Goal: Task Accomplishment & Management: Use online tool/utility

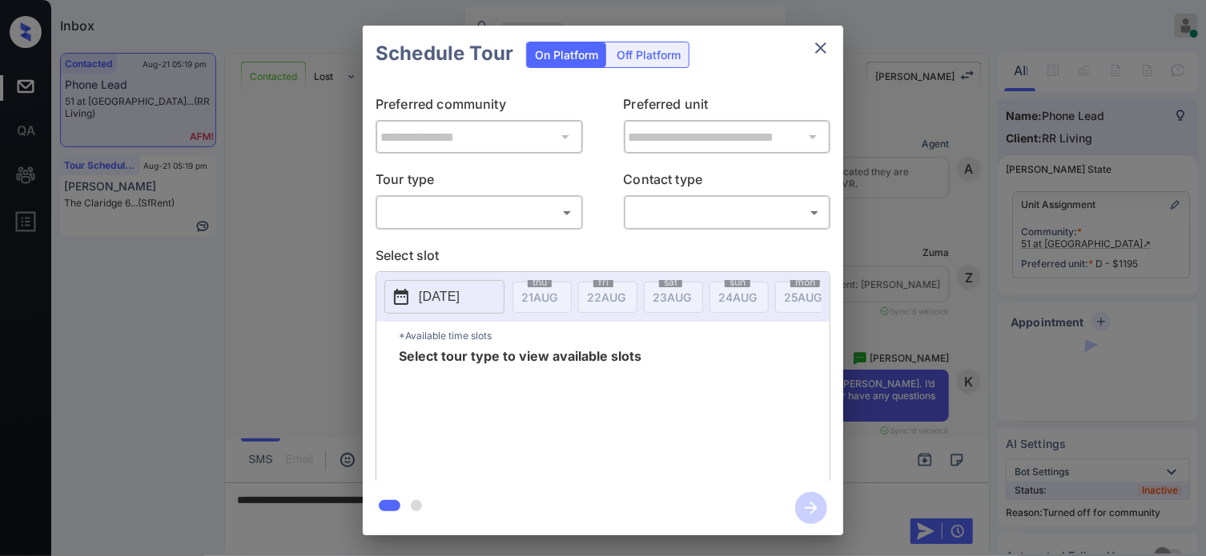
scroll to position [1403, 0]
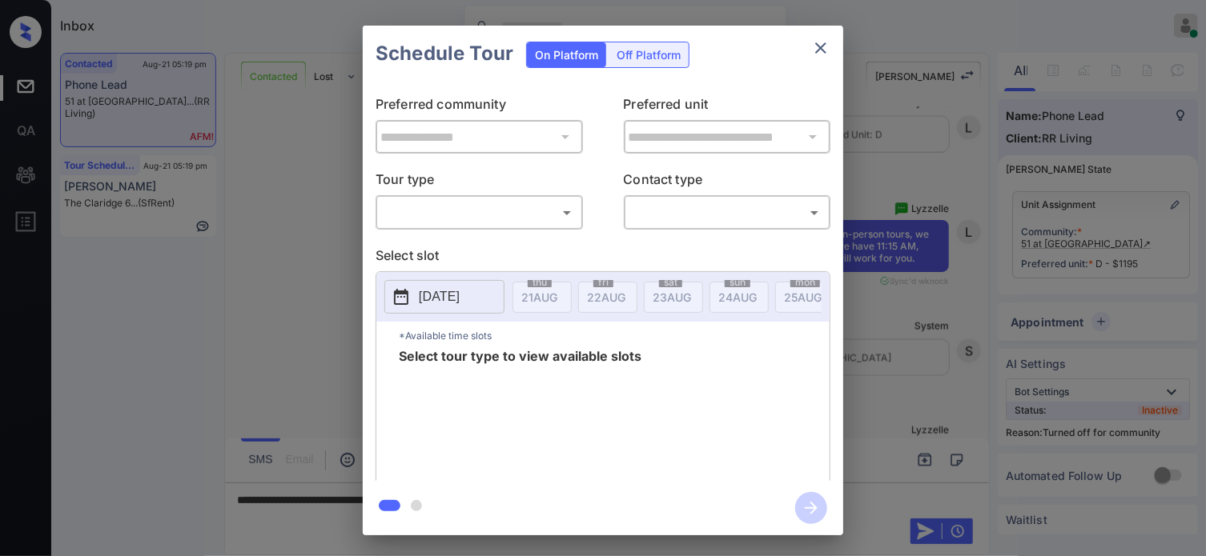
click at [938, 307] on div "**********" at bounding box center [603, 280] width 1206 height 561
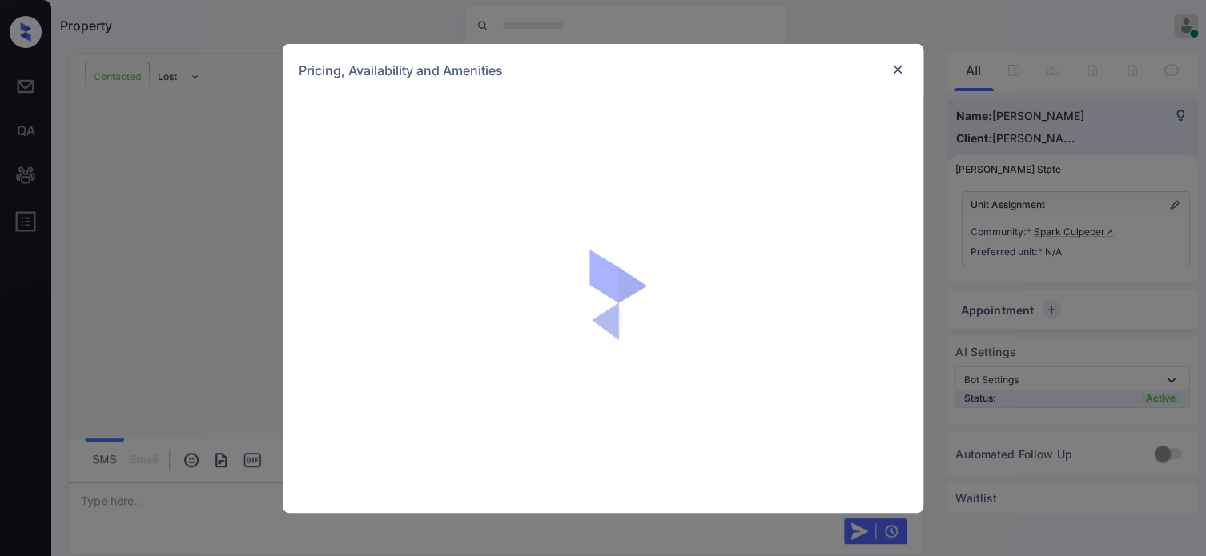
scroll to position [1280, 0]
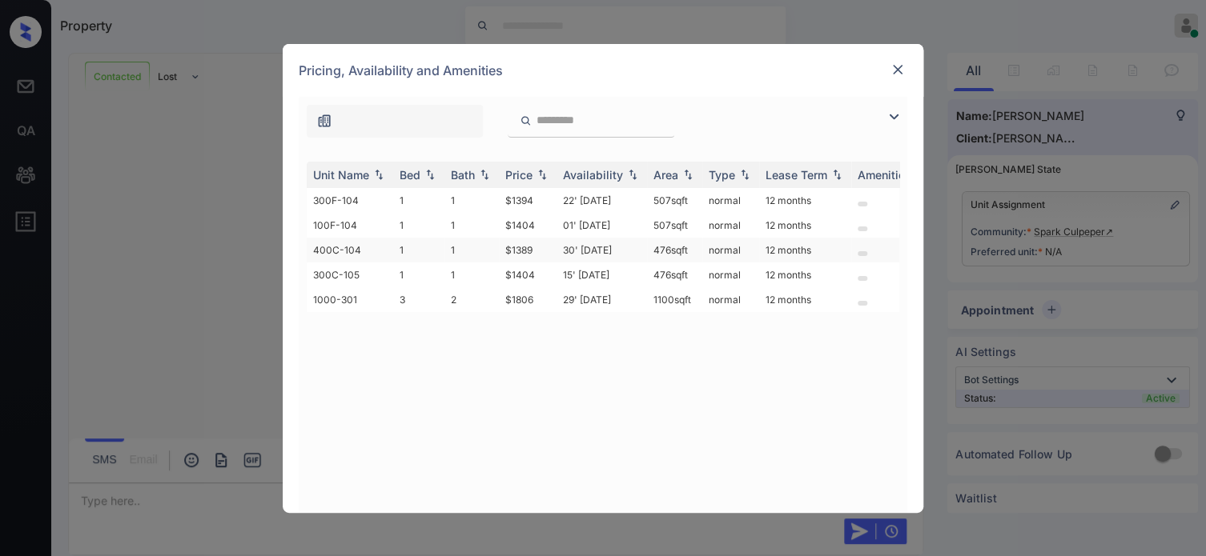
click at [533, 249] on td "$1389" at bounding box center [528, 250] width 58 height 25
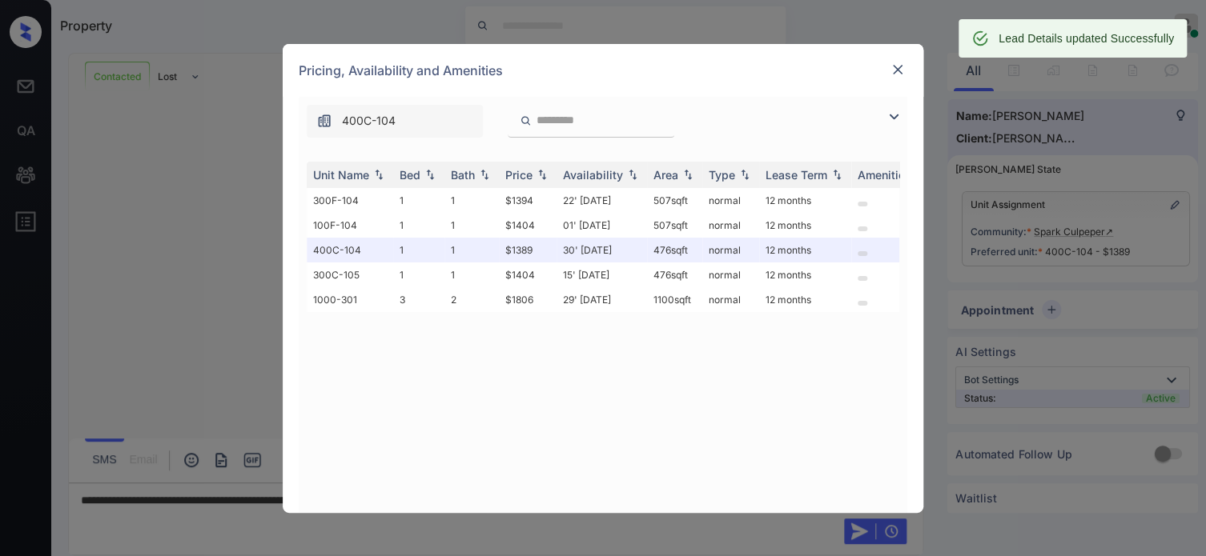
click at [902, 73] on img at bounding box center [898, 70] width 16 height 16
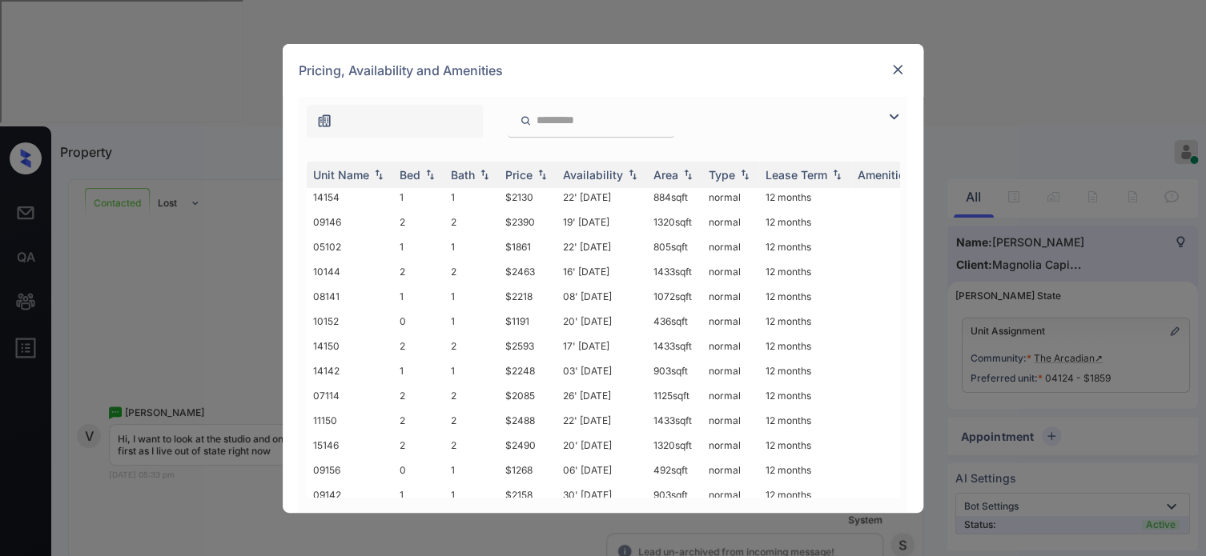
scroll to position [213, 0]
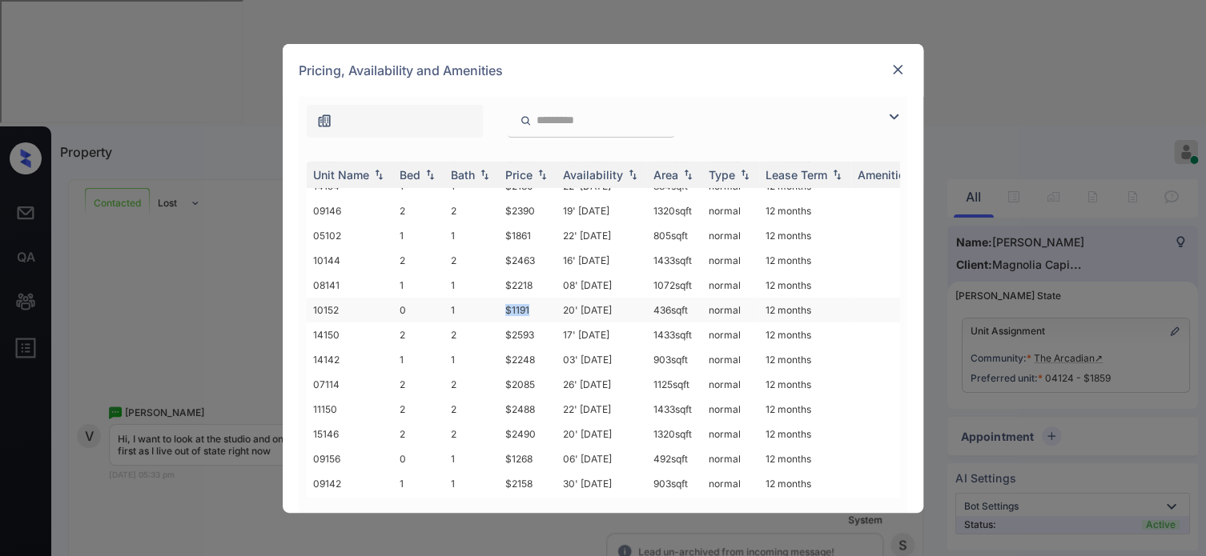
drag, startPoint x: 539, startPoint y: 311, endPoint x: 504, endPoint y: 310, distance: 34.4
click at [504, 310] on td "$1191" at bounding box center [528, 310] width 58 height 25
copy td "$1191"
click at [896, 71] on img at bounding box center [898, 70] width 16 height 16
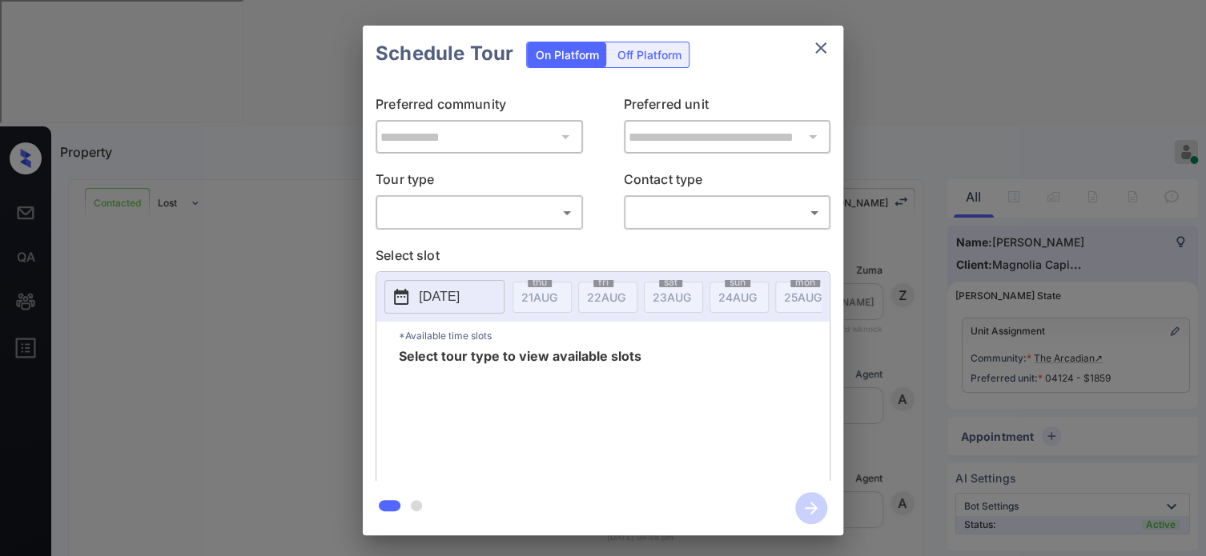
scroll to position [523, 0]
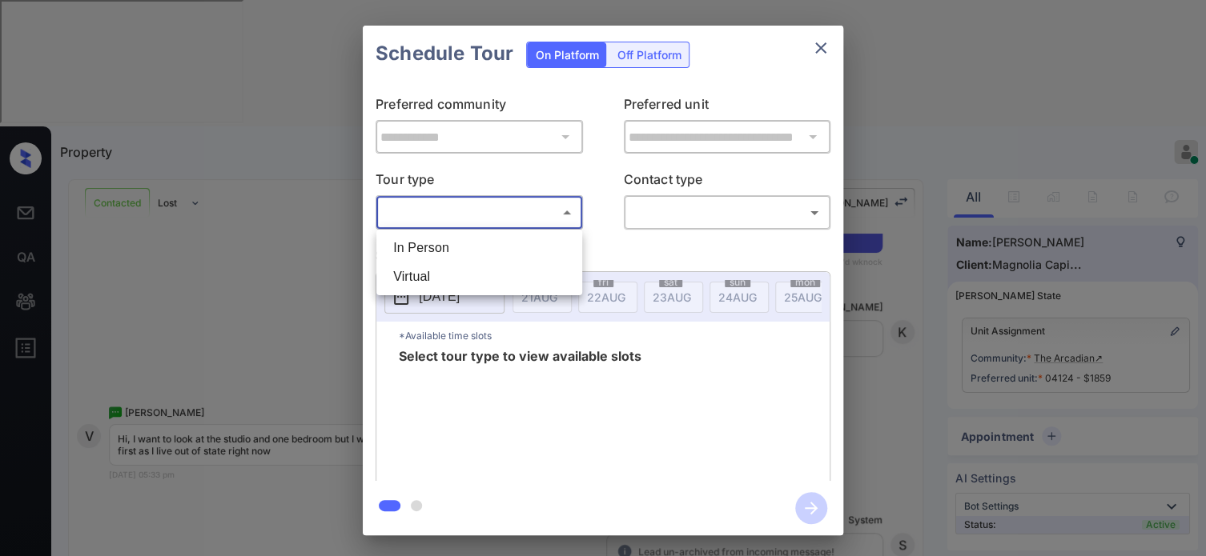
click at [452, 220] on body "Property Hope Jatap Online Set yourself offline Set yourself on break Profile S…" at bounding box center [603, 278] width 1206 height 556
click at [927, 259] on div at bounding box center [603, 278] width 1206 height 556
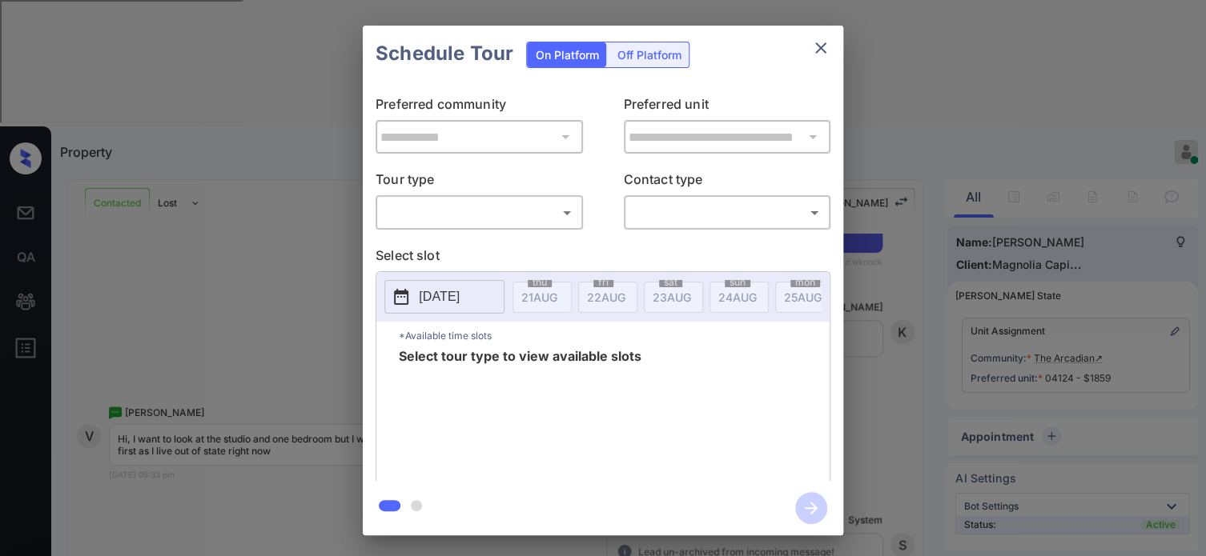
click at [906, 255] on div "**********" at bounding box center [603, 280] width 1206 height 561
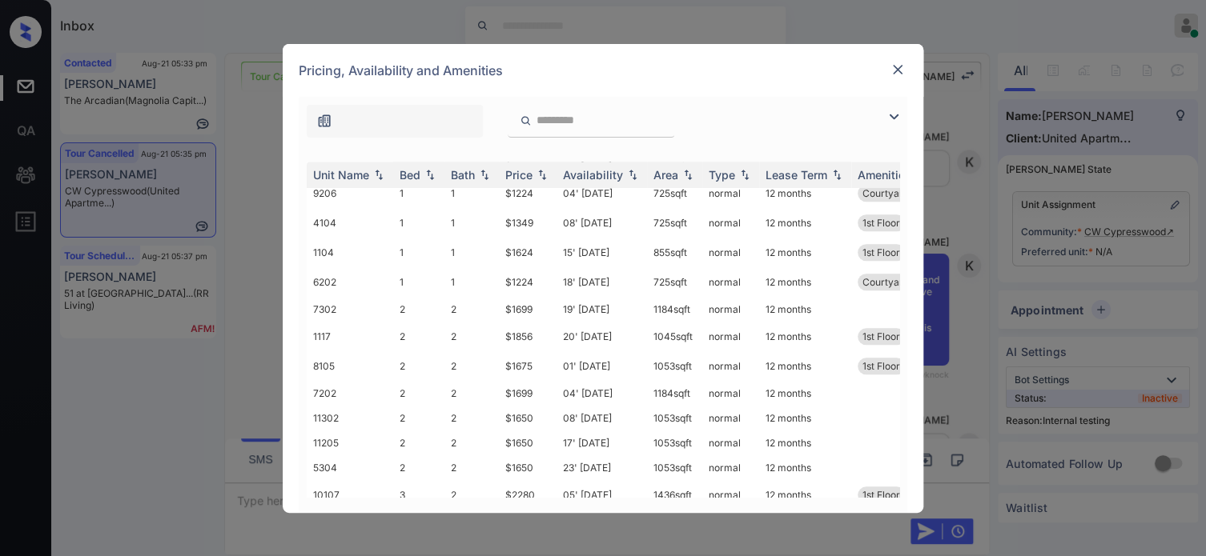
scroll to position [809, 0]
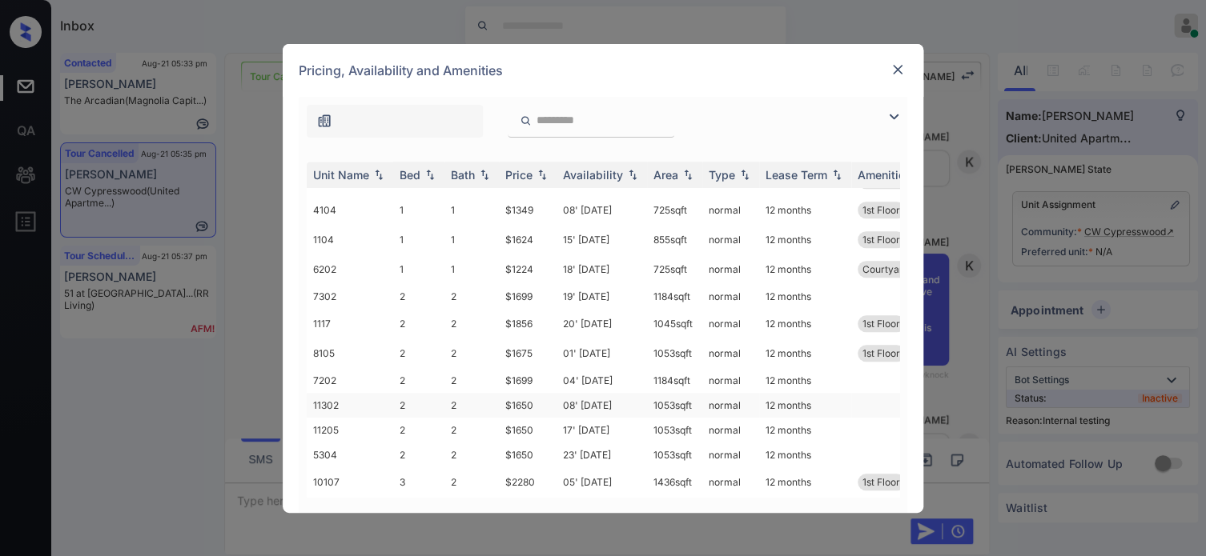
click at [531, 394] on td "$1650" at bounding box center [528, 405] width 58 height 25
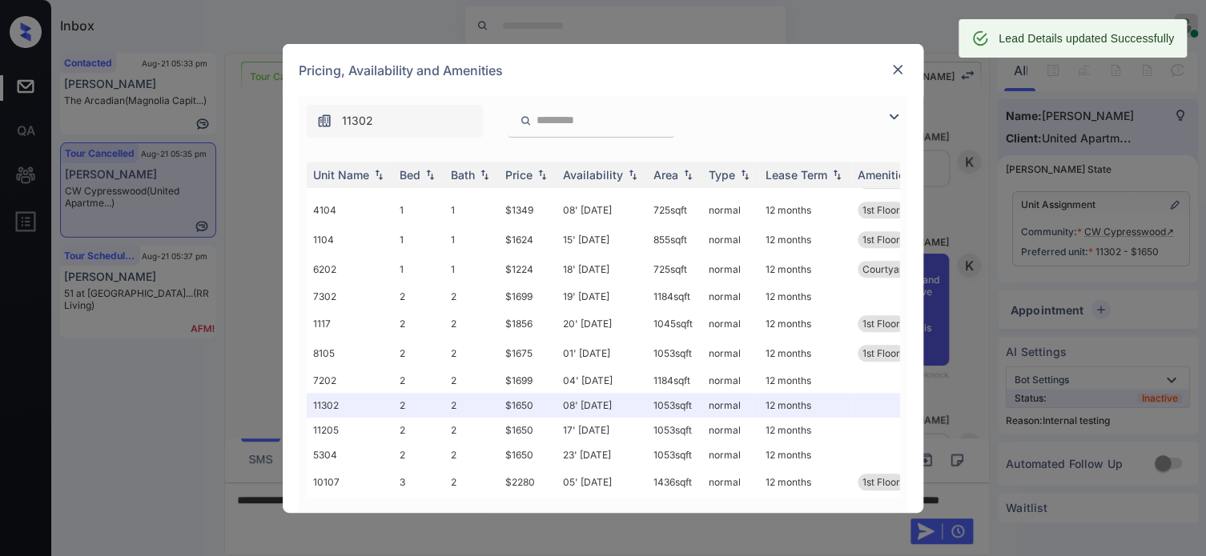
click at [902, 67] on img at bounding box center [898, 70] width 16 height 16
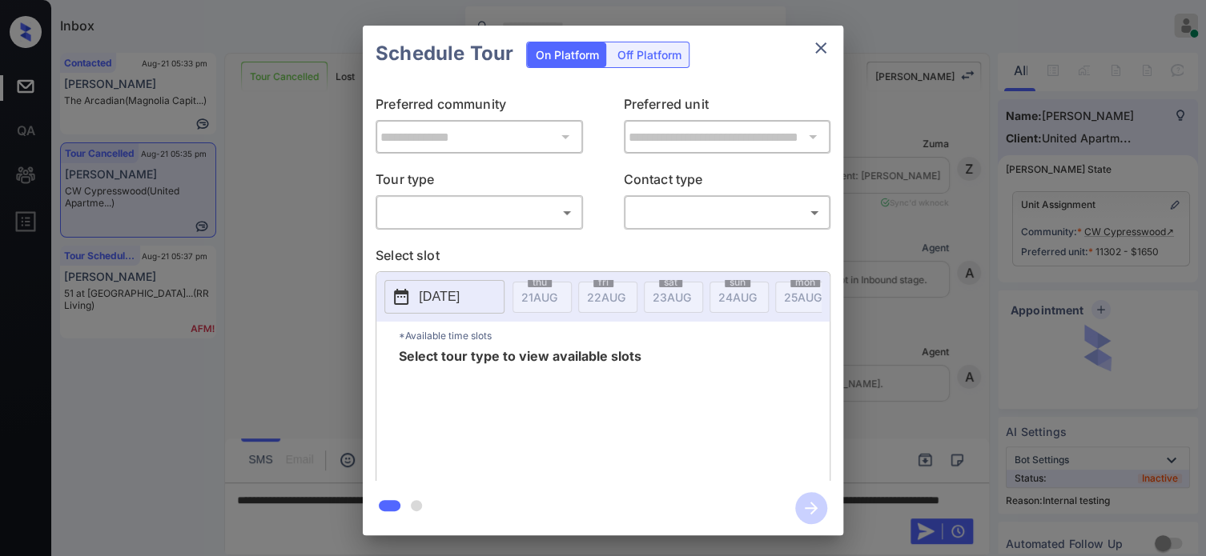
scroll to position [1206, 0]
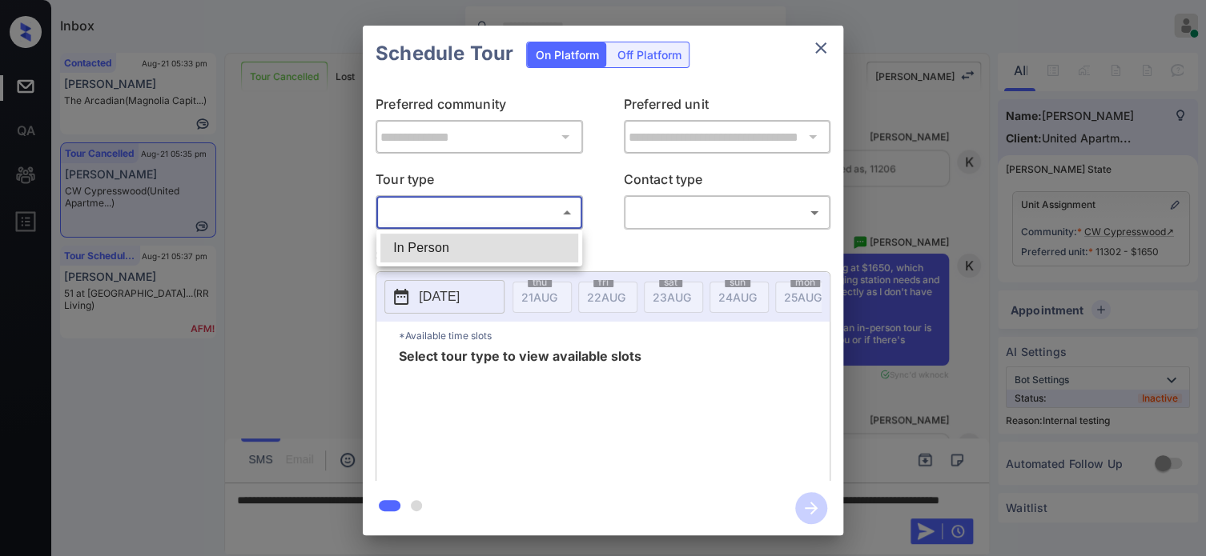
click at [463, 212] on body "Inbox Hope Jatap Online Set yourself offline Set yourself on break Profile Swit…" at bounding box center [603, 278] width 1206 height 556
drag, startPoint x: 449, startPoint y: 236, endPoint x: 484, endPoint y: 239, distance: 35.3
click at [449, 236] on li "In Person" at bounding box center [479, 248] width 198 height 29
type input "********"
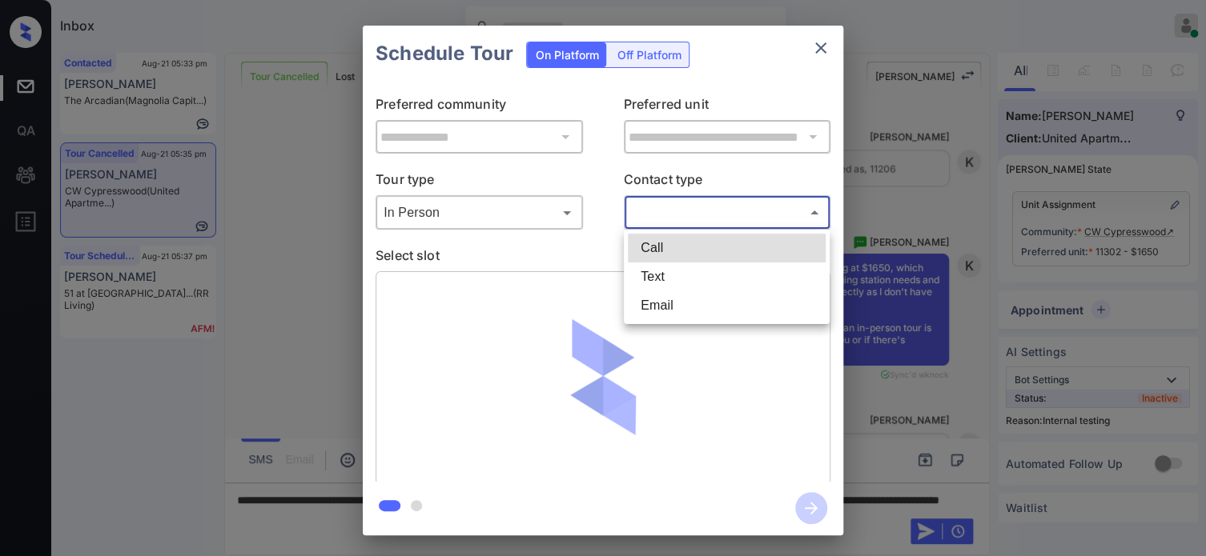
drag, startPoint x: 661, startPoint y: 207, endPoint x: 662, endPoint y: 236, distance: 29.7
click at [662, 208] on body "Inbox Hope Jatap Online Set yourself offline Set yourself on break Profile Swit…" at bounding box center [603, 278] width 1206 height 556
click at [657, 278] on li "Text" at bounding box center [727, 277] width 198 height 29
type input "****"
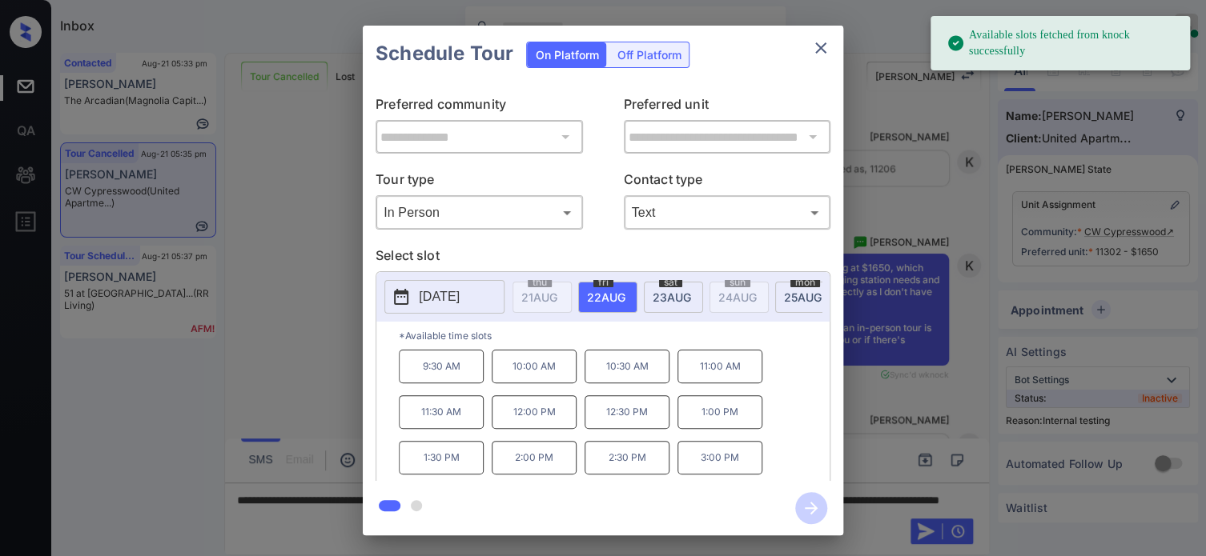
click at [557, 300] on span "23 AUG" at bounding box center [539, 298] width 36 height 14
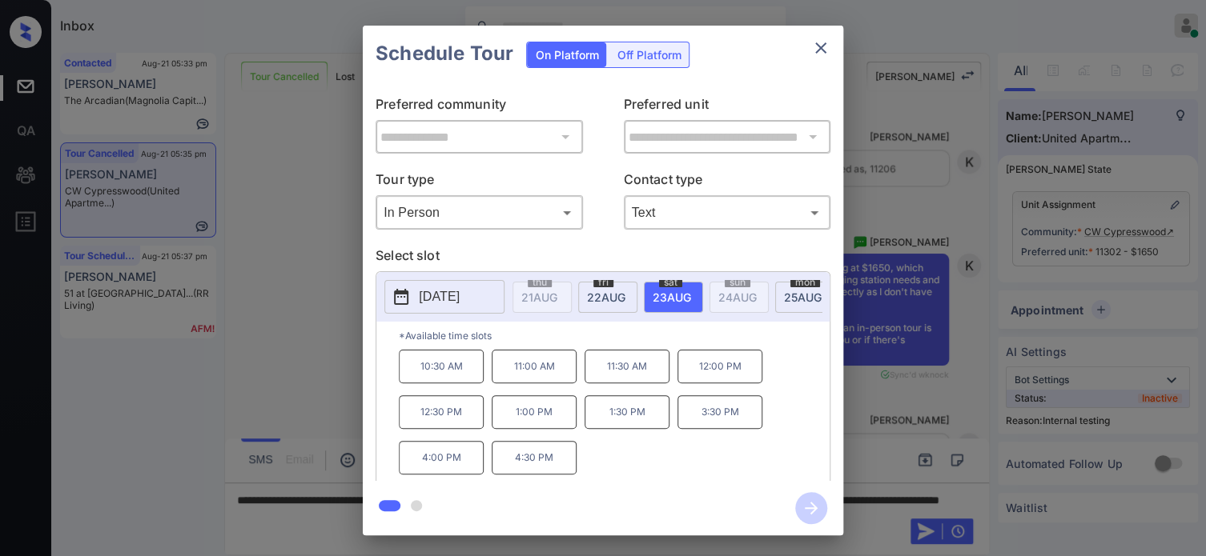
click at [716, 414] on p "3:30 PM" at bounding box center [719, 413] width 85 height 34
click at [800, 508] on icon "button" at bounding box center [811, 508] width 32 height 32
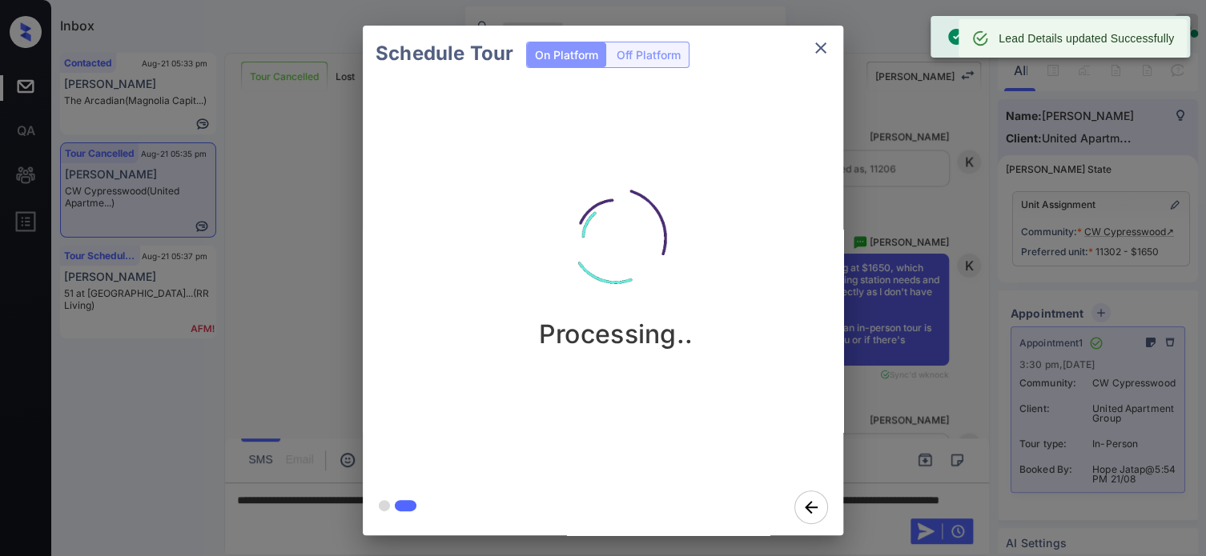
click at [988, 167] on div "Schedule Tour On Platform Off Platform Processing.." at bounding box center [603, 280] width 1206 height 561
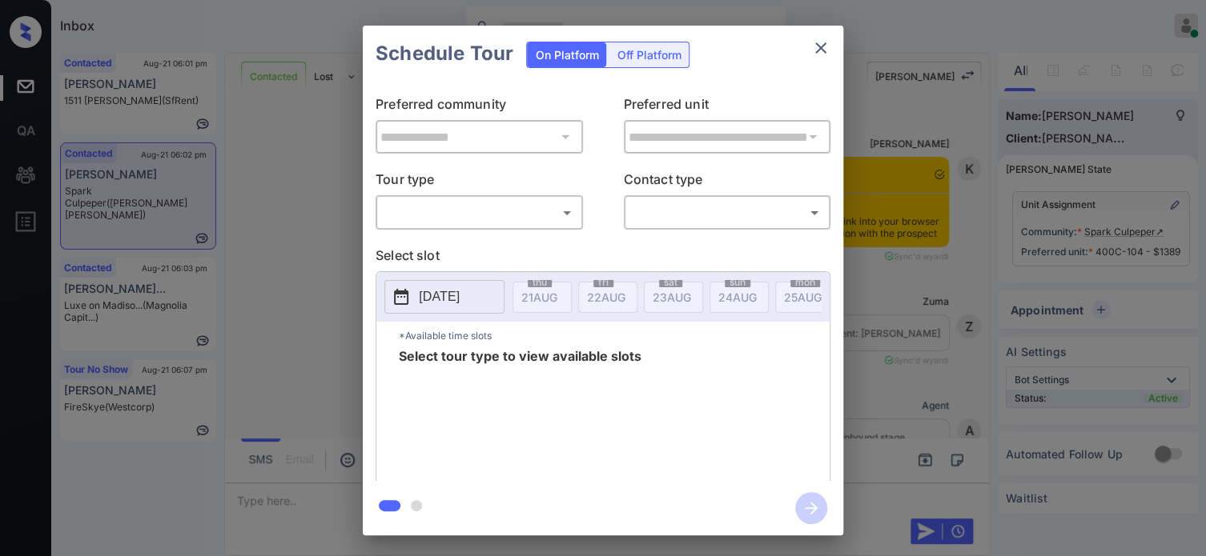
scroll to position [601, 0]
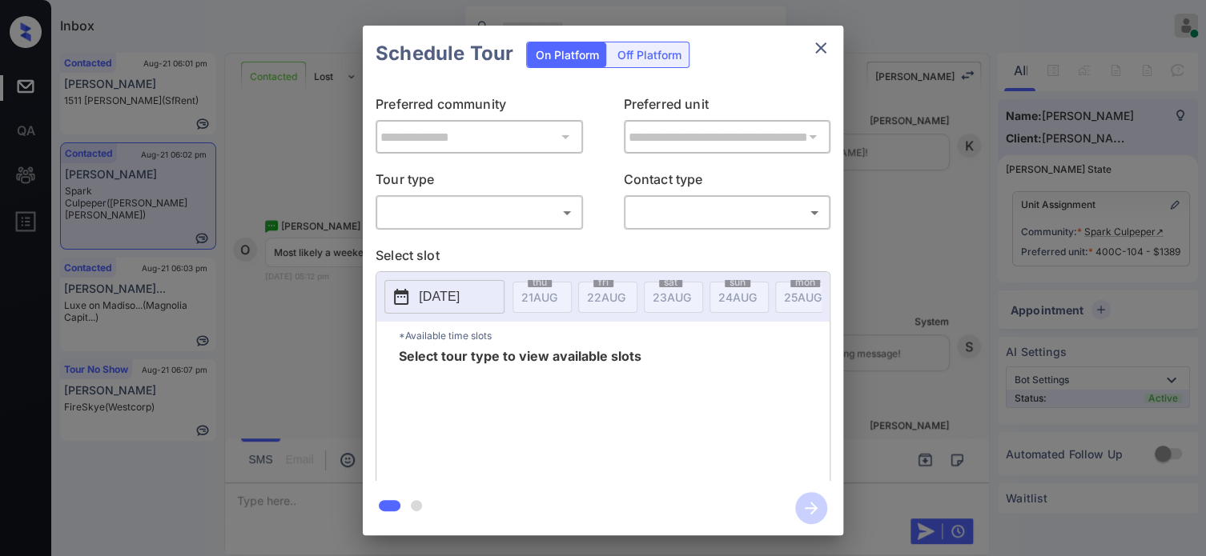
click at [487, 210] on body "Inbox Hope Jatap Online Set yourself offline Set yourself on break Profile Swit…" at bounding box center [603, 278] width 1206 height 556
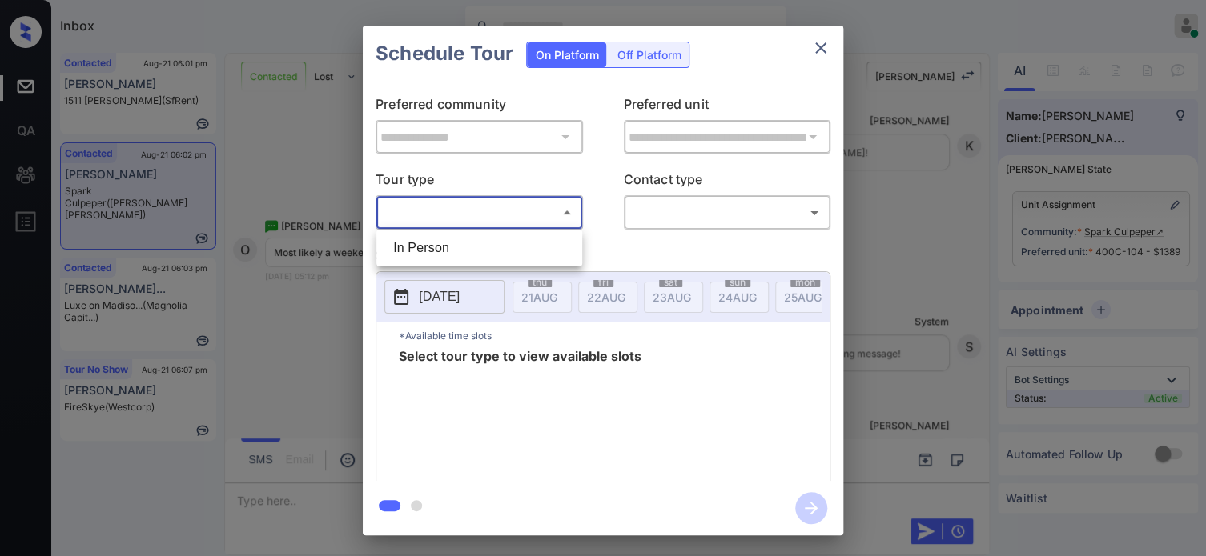
click at [466, 243] on li "In Person" at bounding box center [479, 248] width 198 height 29
type input "********"
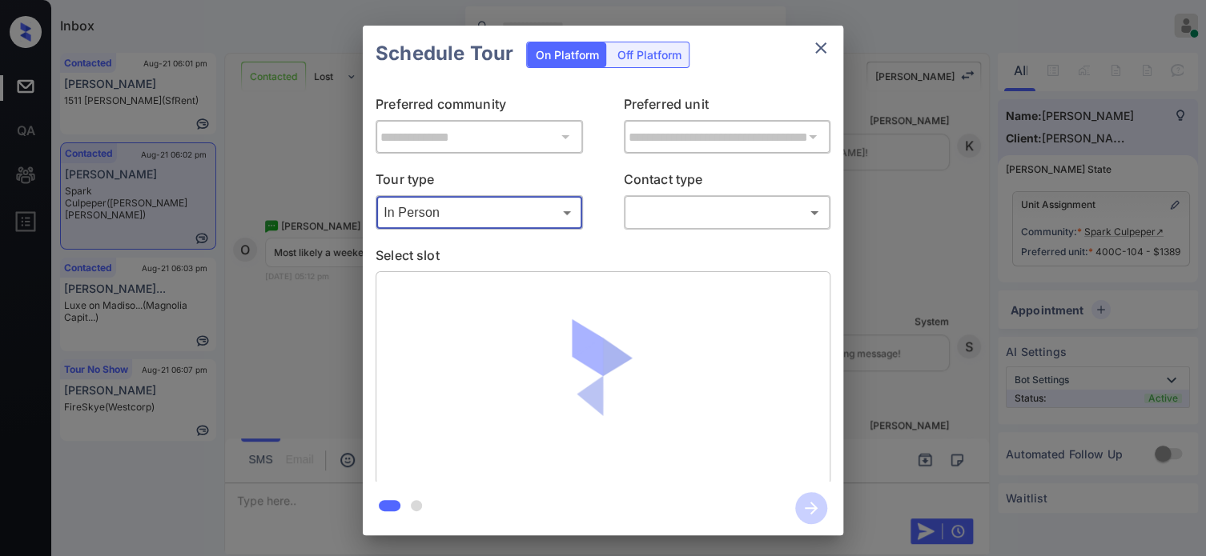
click at [742, 212] on body "Inbox Hope Jatap Online Set yourself offline Set yourself on break Profile Swit…" at bounding box center [603, 278] width 1206 height 556
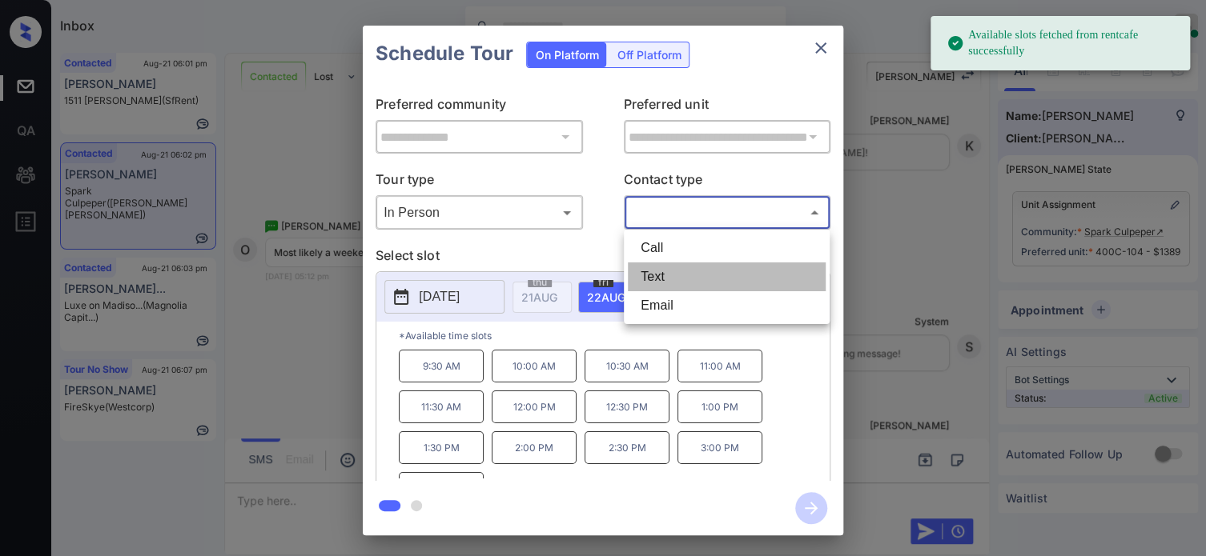
click at [705, 273] on li "Text" at bounding box center [727, 277] width 198 height 29
type input "****"
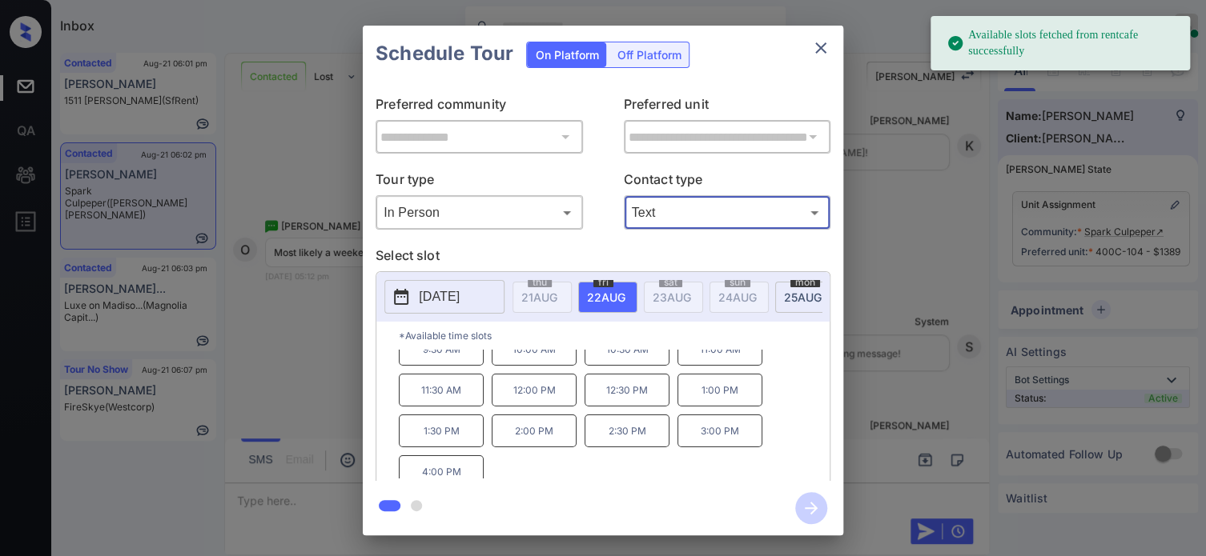
scroll to position [26, 0]
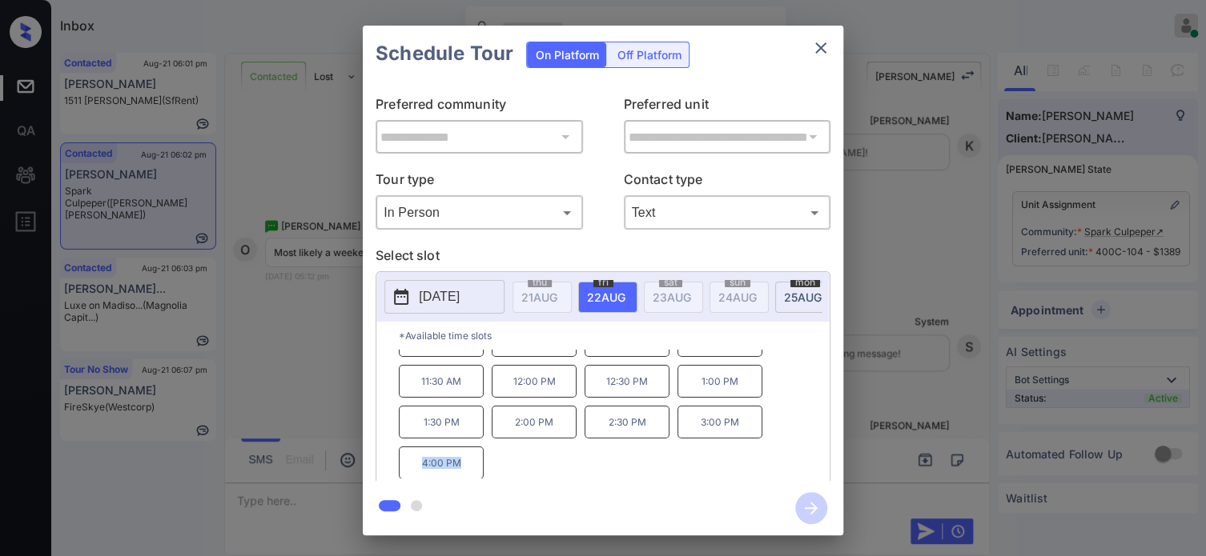
drag, startPoint x: 466, startPoint y: 471, endPoint x: 410, endPoint y: 475, distance: 56.2
click at [410, 475] on p "4:00 PM" at bounding box center [441, 463] width 85 height 33
copy p "4:00 PM"
click at [317, 358] on div "**********" at bounding box center [603, 280] width 1206 height 561
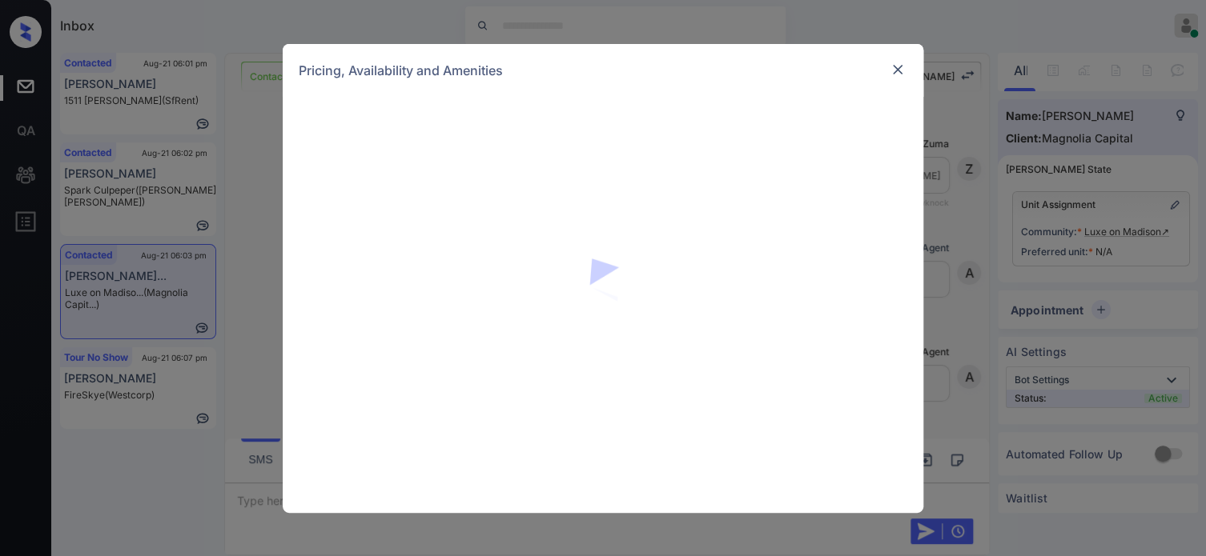
scroll to position [2304, 0]
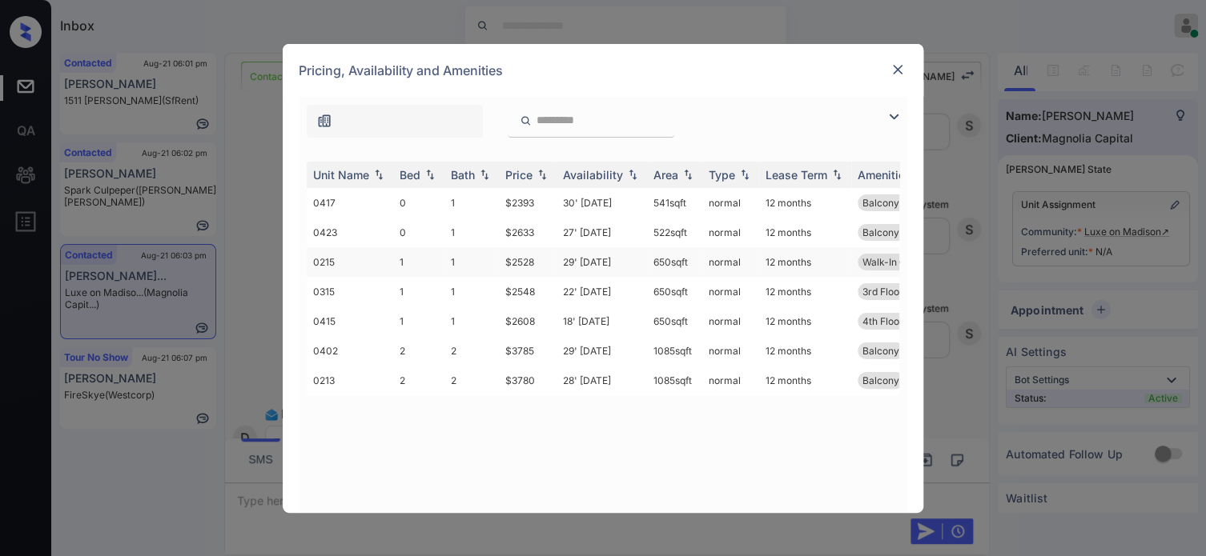
click at [528, 265] on td "$2528" at bounding box center [528, 262] width 58 height 30
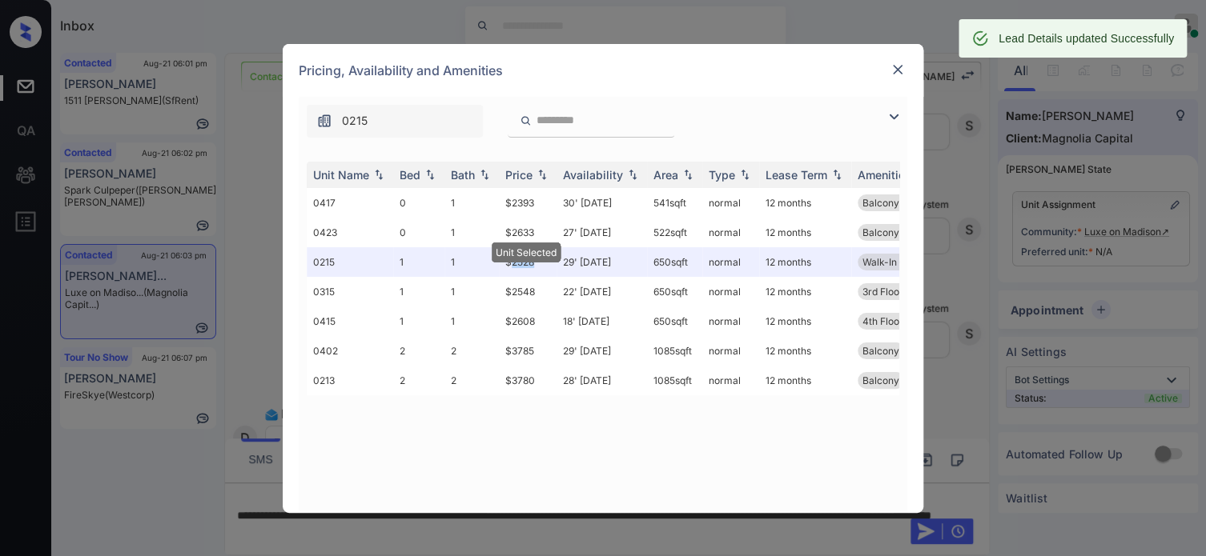
click at [894, 67] on img at bounding box center [898, 70] width 16 height 16
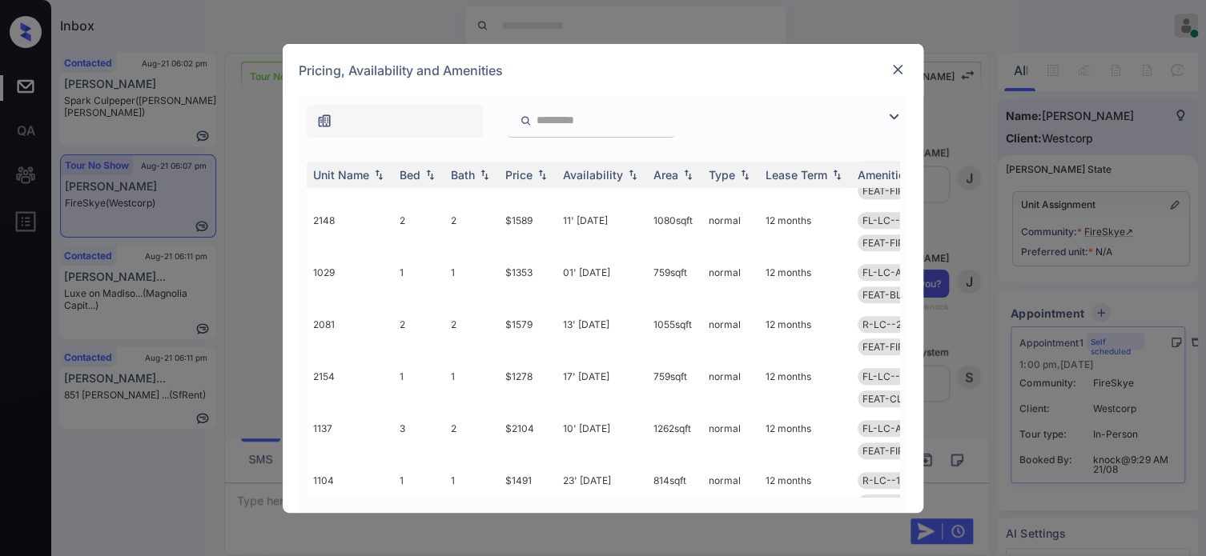
scroll to position [750, 0]
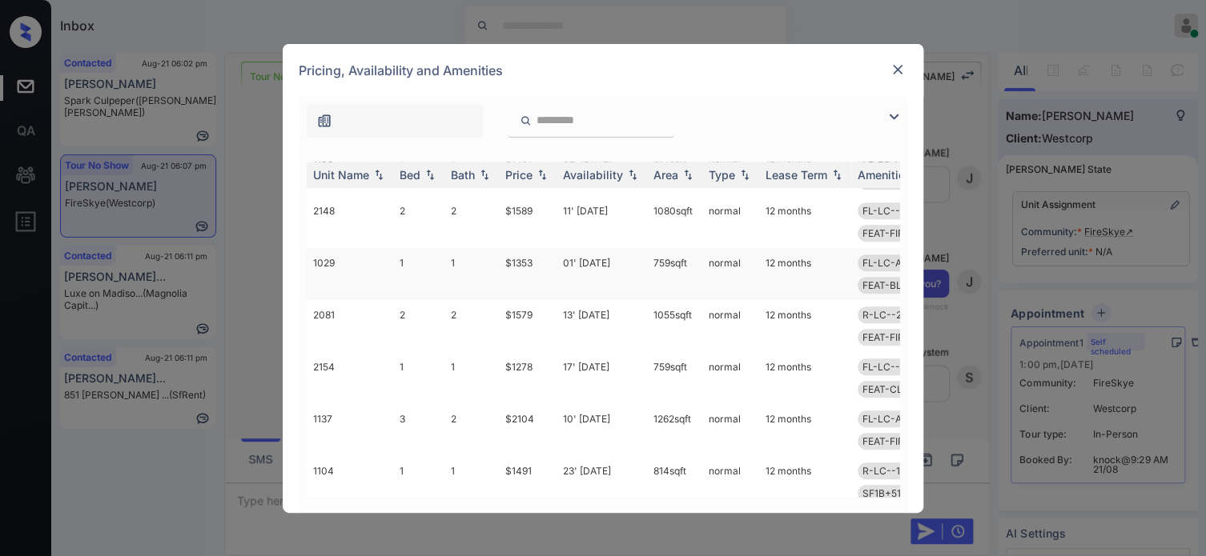
click at [519, 248] on td "$1353" at bounding box center [528, 274] width 58 height 52
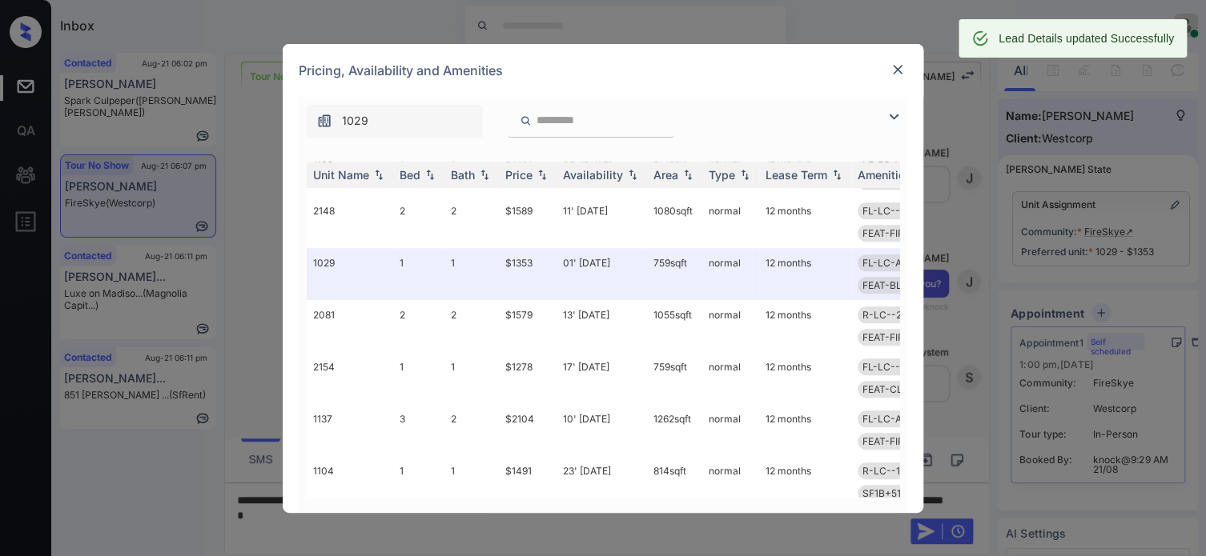
click at [888, 79] on div at bounding box center [897, 70] width 19 height 21
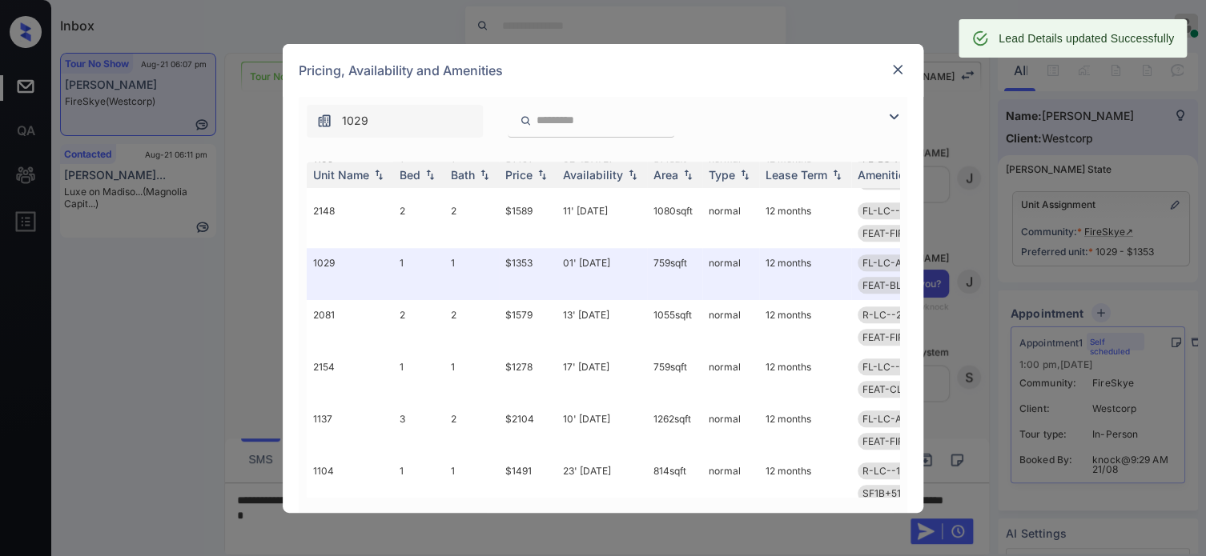
click at [894, 71] on img at bounding box center [898, 70] width 16 height 16
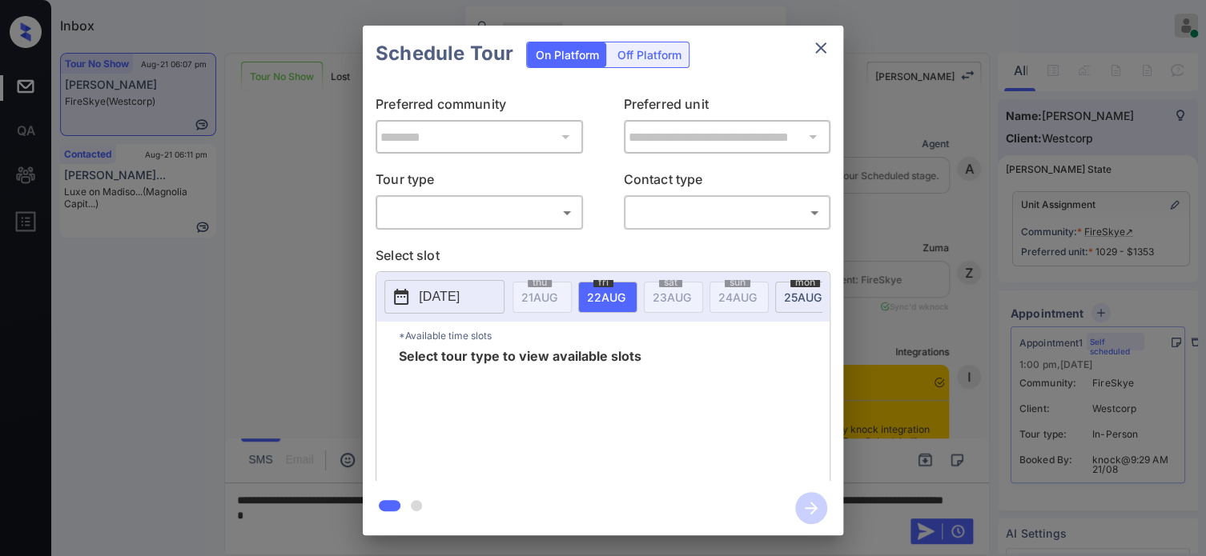
scroll to position [6288, 0]
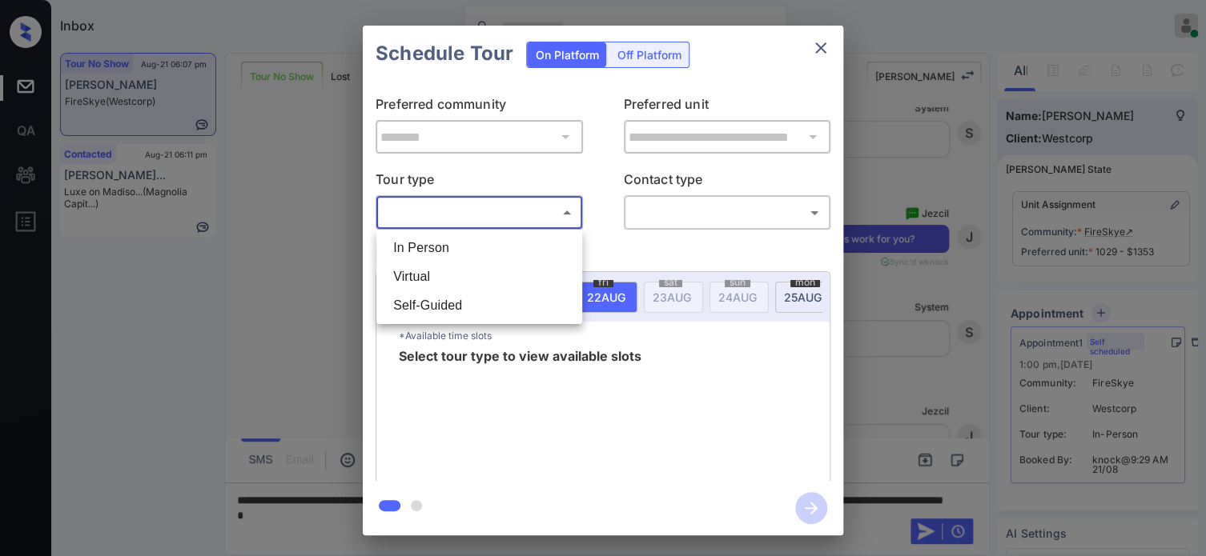
click at [520, 203] on body "Inbox Hope Jatap Online Set yourself offline Set yourself on break Profile Swit…" at bounding box center [603, 278] width 1206 height 556
click at [488, 255] on li "In Person" at bounding box center [479, 248] width 198 height 29
type input "********"
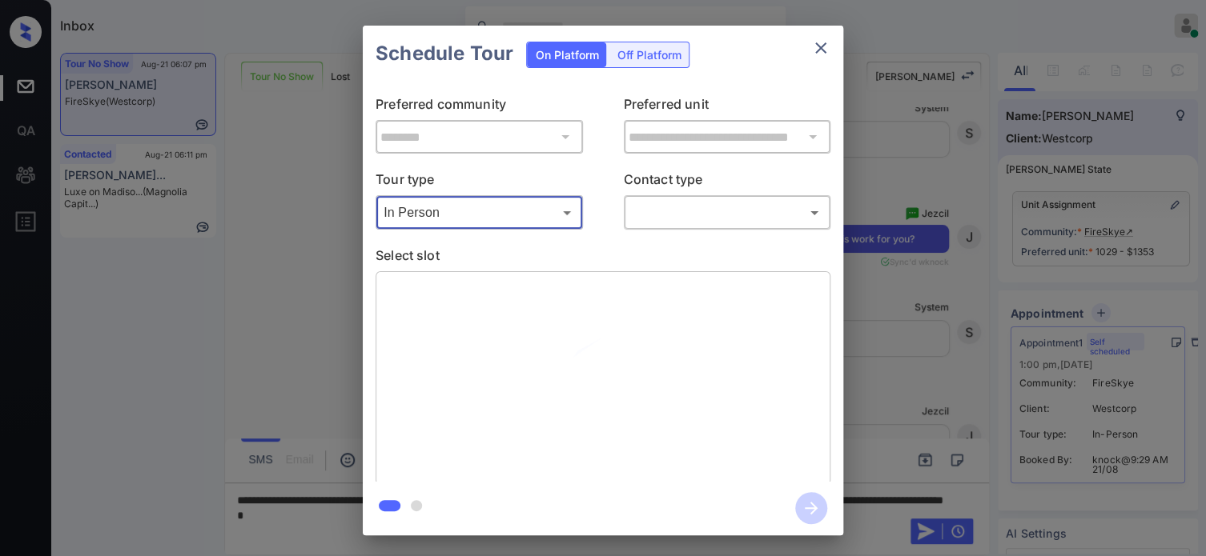
click at [680, 197] on div "​ ​" at bounding box center [727, 212] width 207 height 34
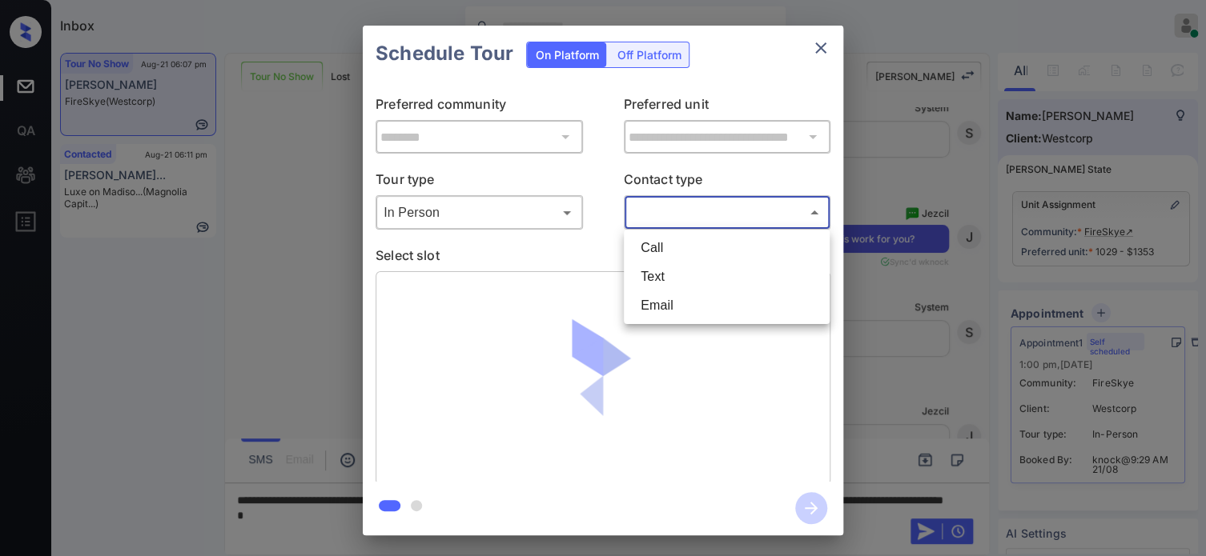
drag, startPoint x: 684, startPoint y: 208, endPoint x: 682, endPoint y: 255, distance: 47.3
click at [684, 209] on body "Inbox Hope Jatap Online Set yourself offline Set yourself on break Profile Swit…" at bounding box center [603, 278] width 1206 height 556
click at [676, 287] on li "Text" at bounding box center [727, 277] width 198 height 29
type input "****"
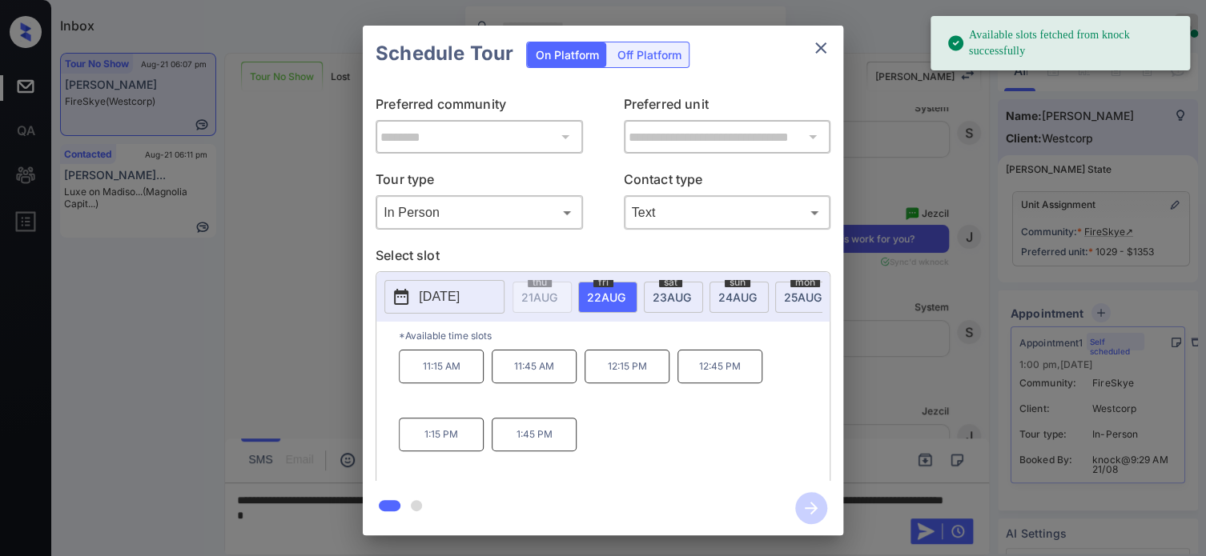
click at [557, 295] on span "23 AUG" at bounding box center [539, 298] width 36 height 14
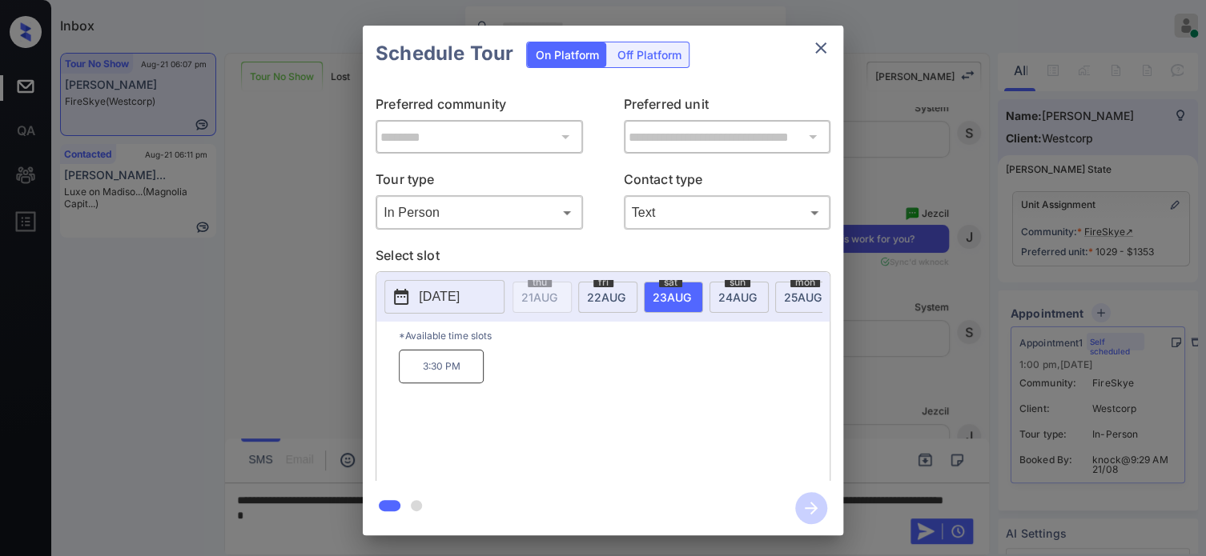
drag, startPoint x: 460, startPoint y: 360, endPoint x: 489, endPoint y: 369, distance: 31.1
click at [460, 359] on p "3:30 PM" at bounding box center [441, 367] width 85 height 34
click at [817, 509] on icon "button" at bounding box center [811, 508] width 32 height 32
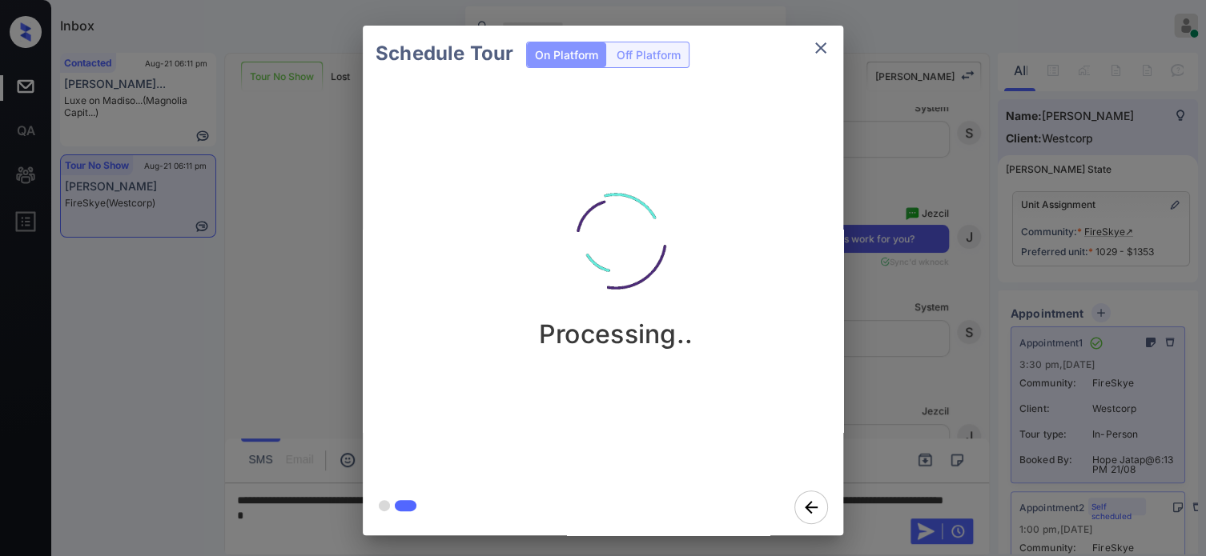
click at [922, 330] on div "Schedule Tour On Platform Off Platform Processing.." at bounding box center [603, 280] width 1206 height 561
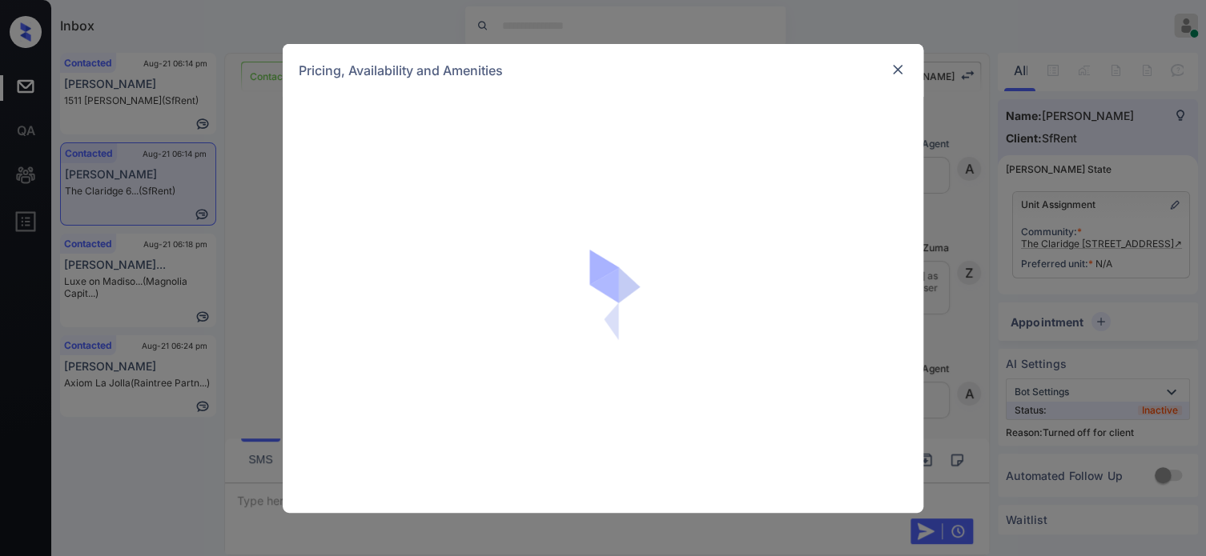
scroll to position [2145, 0]
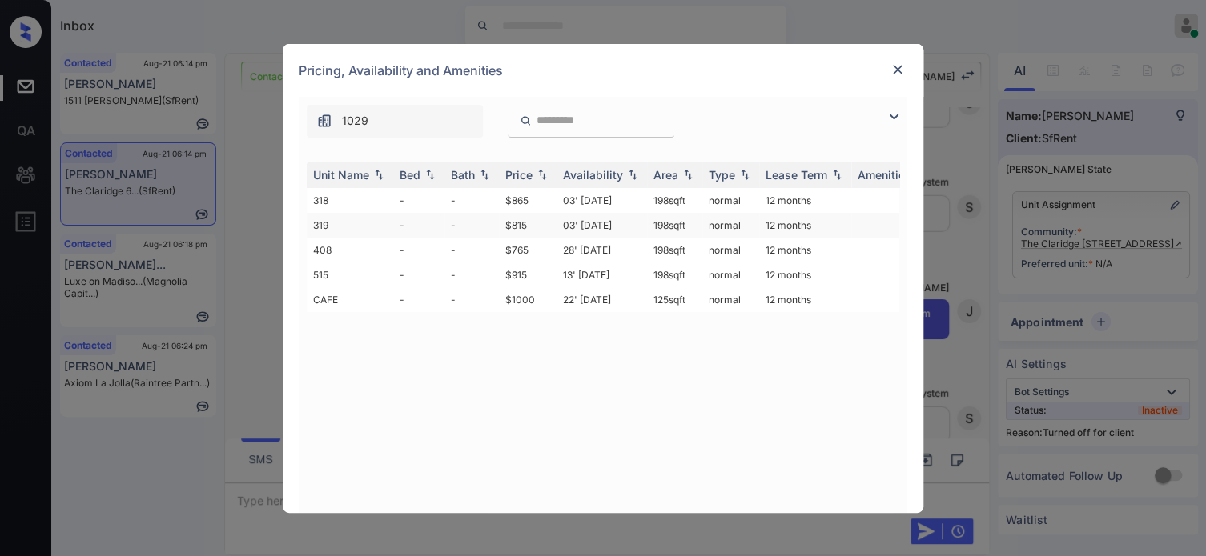
click at [509, 224] on td "$815" at bounding box center [528, 225] width 58 height 25
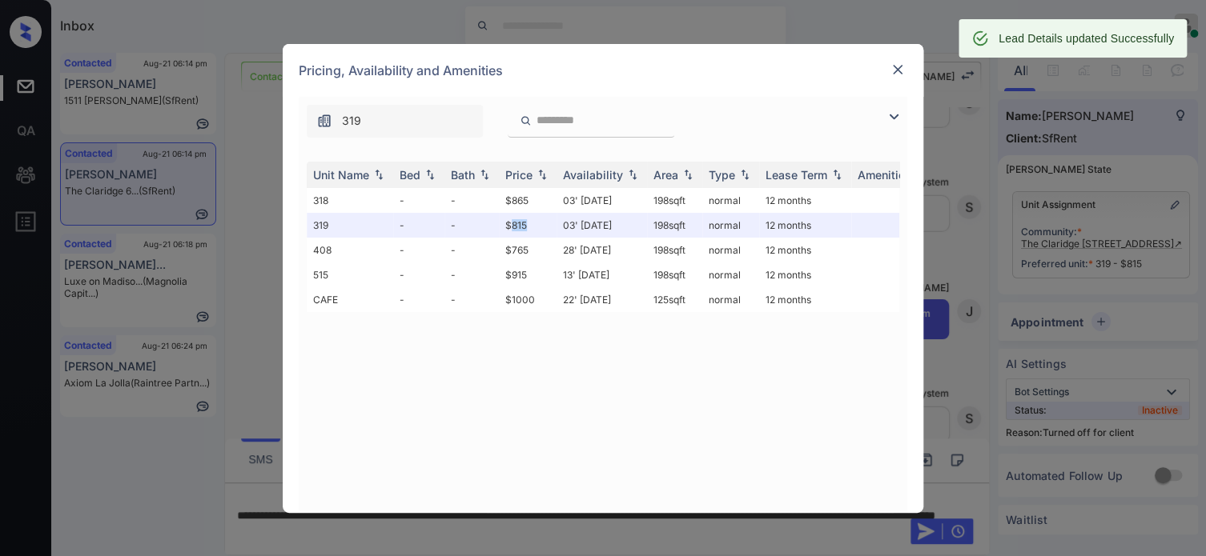
click at [896, 70] on img at bounding box center [898, 70] width 16 height 16
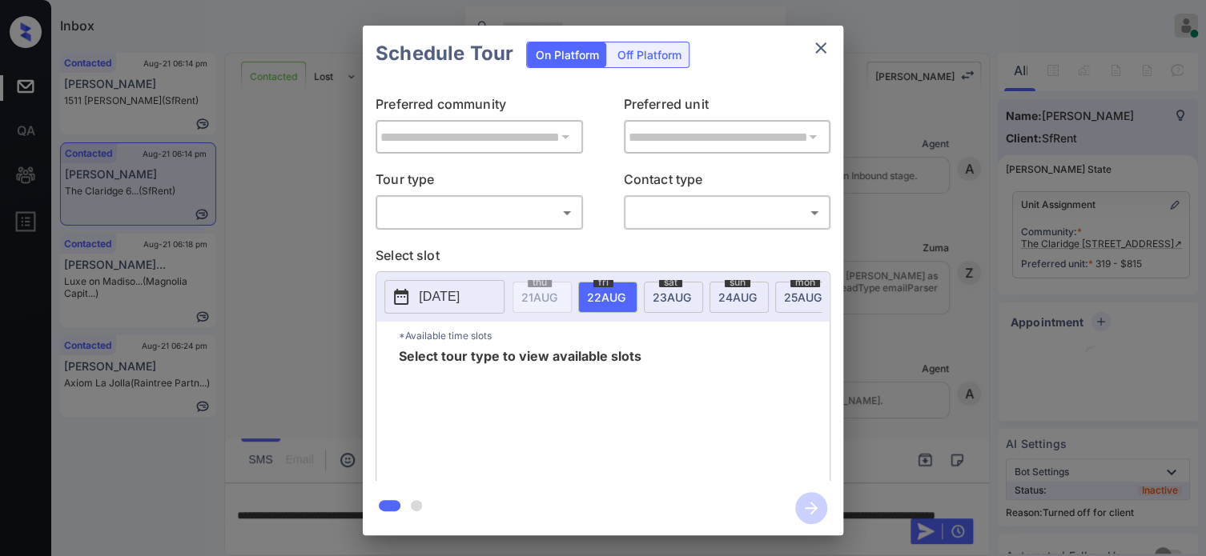
scroll to position [2145, 0]
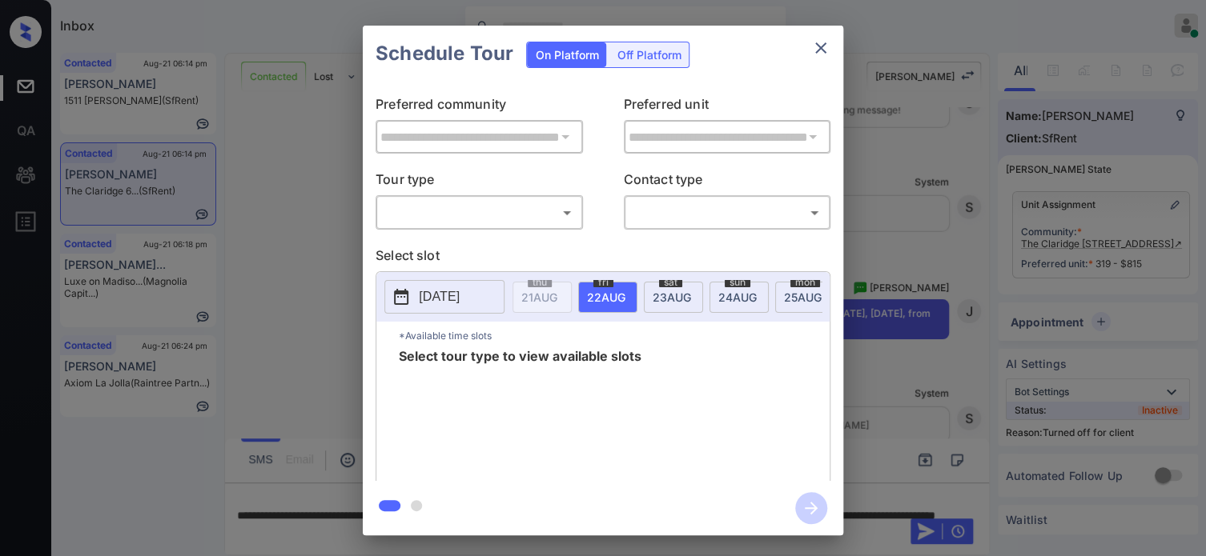
click at [633, 62] on div "Off Platform" at bounding box center [649, 54] width 80 height 25
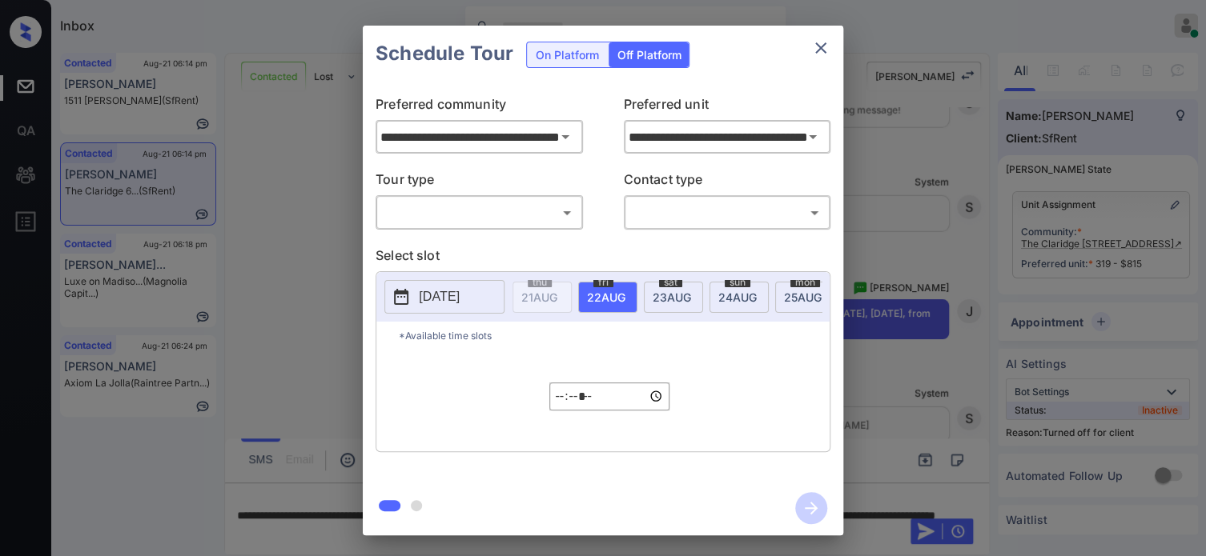
click at [494, 214] on body "Inbox Hope Jatap Online Set yourself offline Set yourself on break Profile Swit…" at bounding box center [603, 278] width 1206 height 556
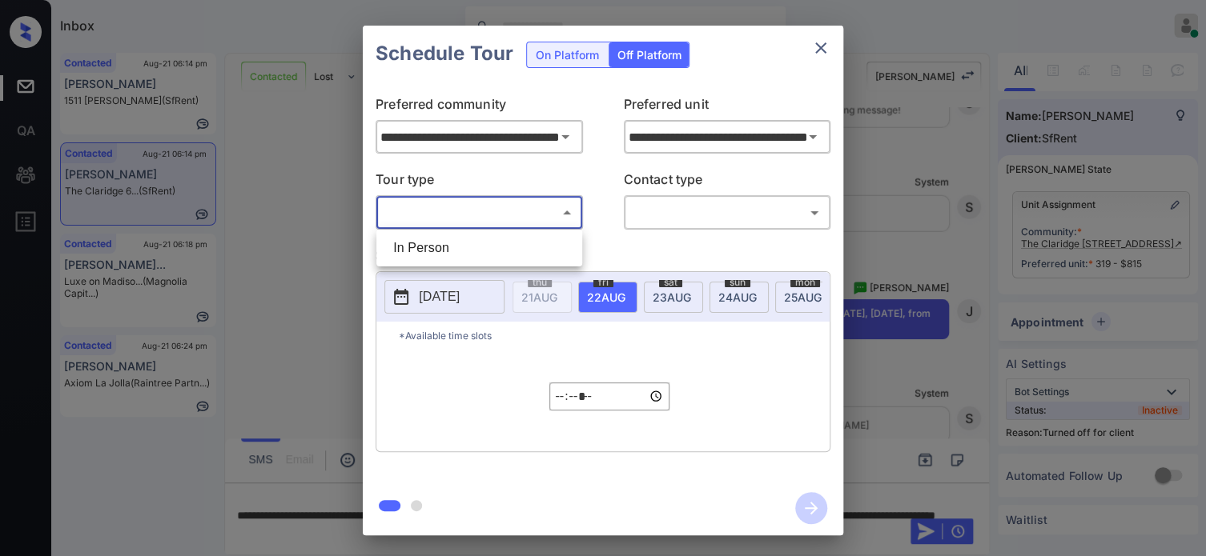
click at [460, 246] on li "In Person" at bounding box center [479, 248] width 198 height 29
type input "********"
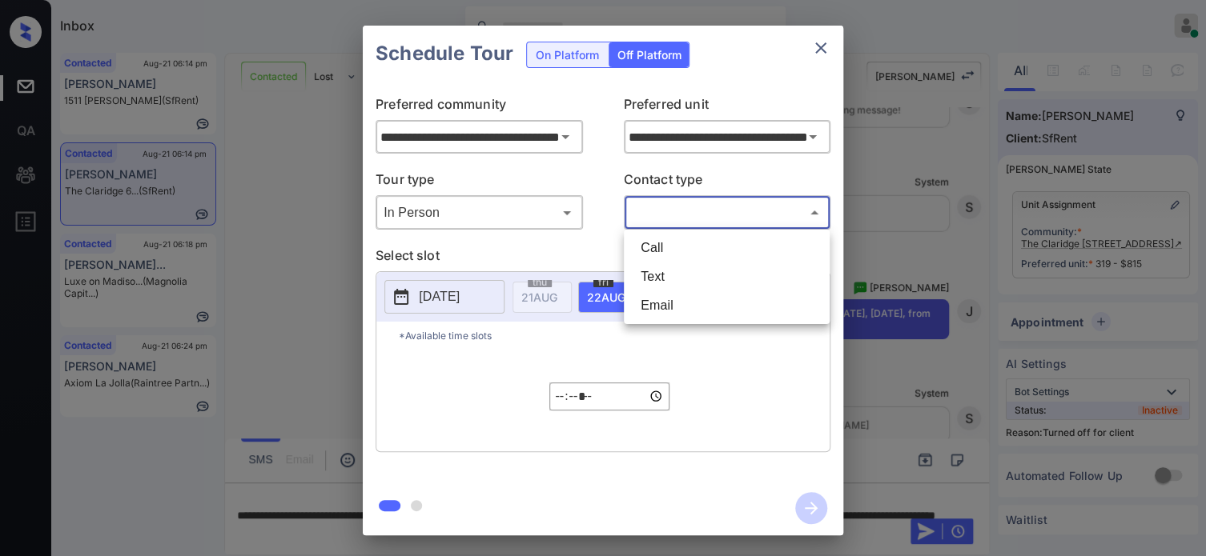
click at [687, 213] on body "Inbox Hope Jatap Online Set yourself offline Set yourself on break Profile Swit…" at bounding box center [603, 278] width 1206 height 556
click at [663, 273] on li "Text" at bounding box center [727, 277] width 198 height 29
type input "****"
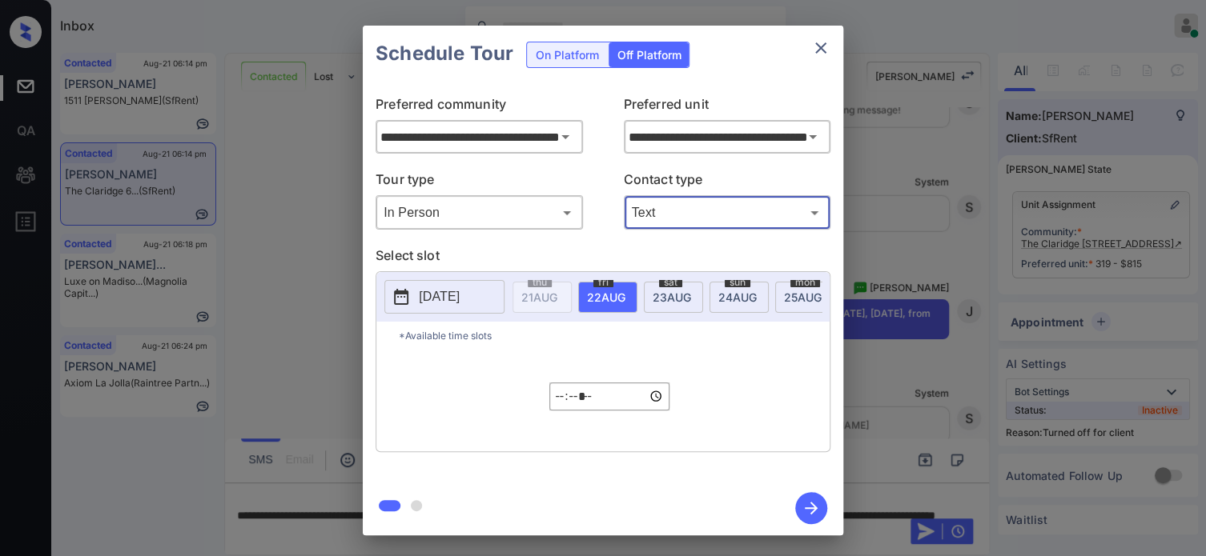
click at [564, 410] on input "*****" at bounding box center [609, 397] width 120 height 28
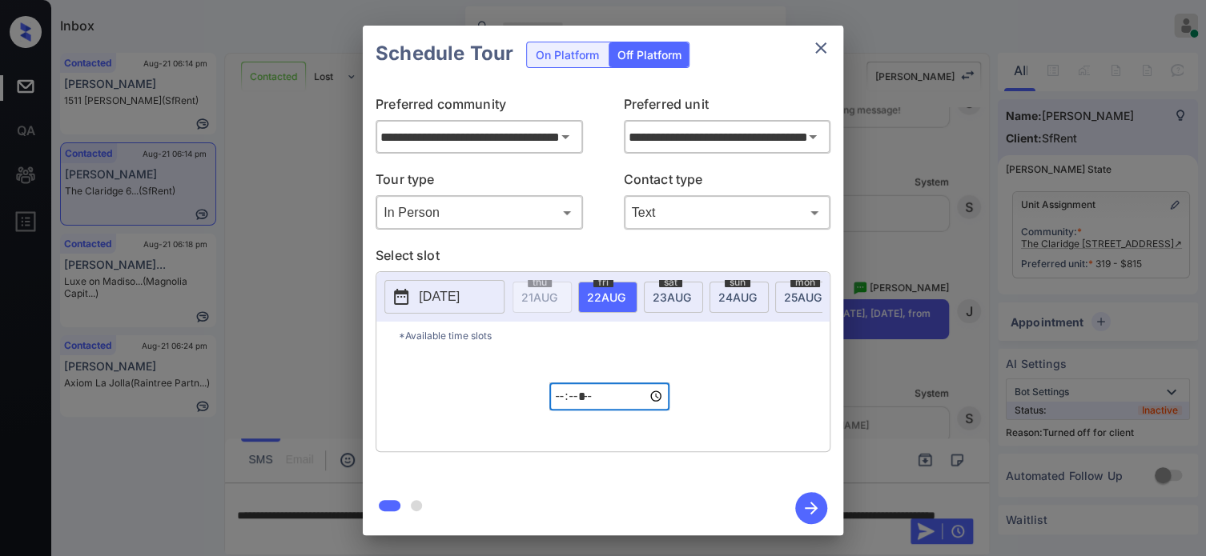
click at [564, 411] on input "*****" at bounding box center [609, 397] width 120 height 28
type input "*****"
click at [811, 509] on icon "button" at bounding box center [811, 508] width 32 height 32
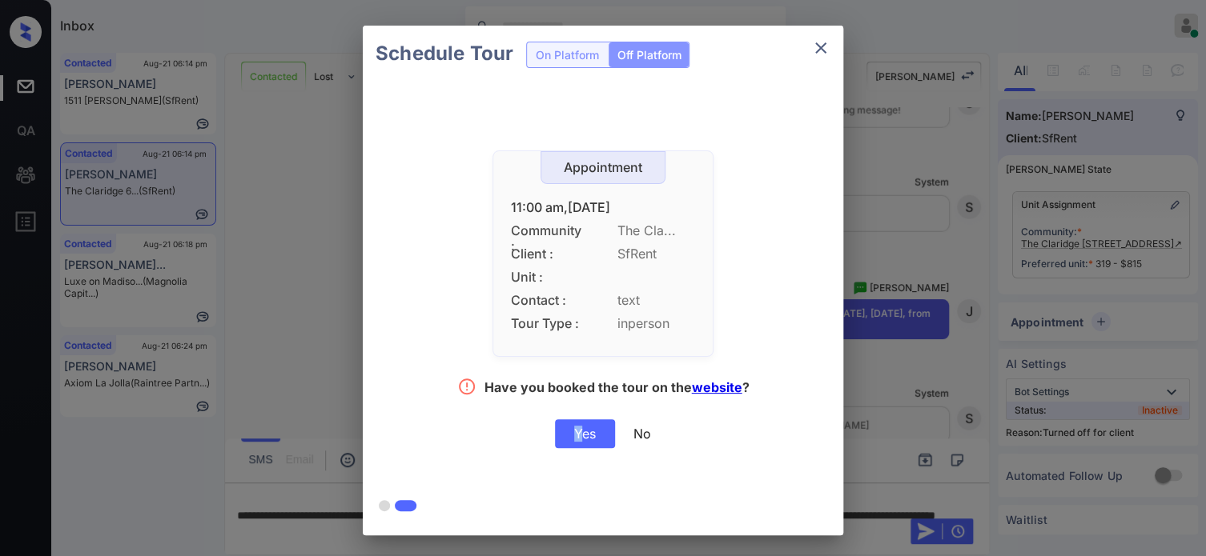
click at [578, 432] on div "Yes" at bounding box center [585, 434] width 60 height 29
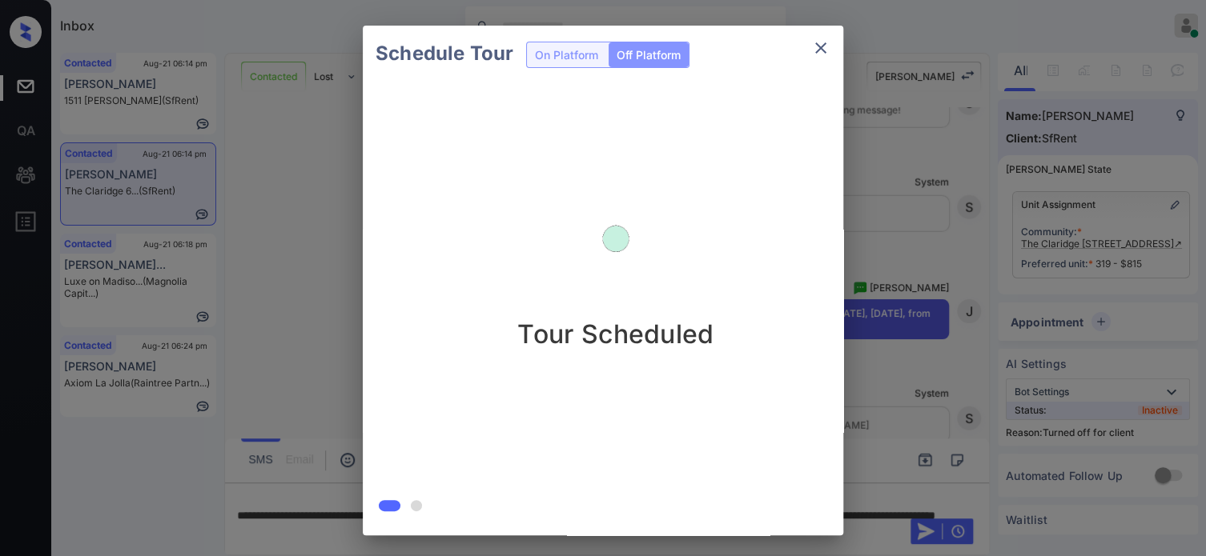
click at [304, 311] on div "Schedule Tour On Platform Off Platform Tour Scheduled" at bounding box center [603, 280] width 1206 height 561
